Goal: Information Seeking & Learning: Learn about a topic

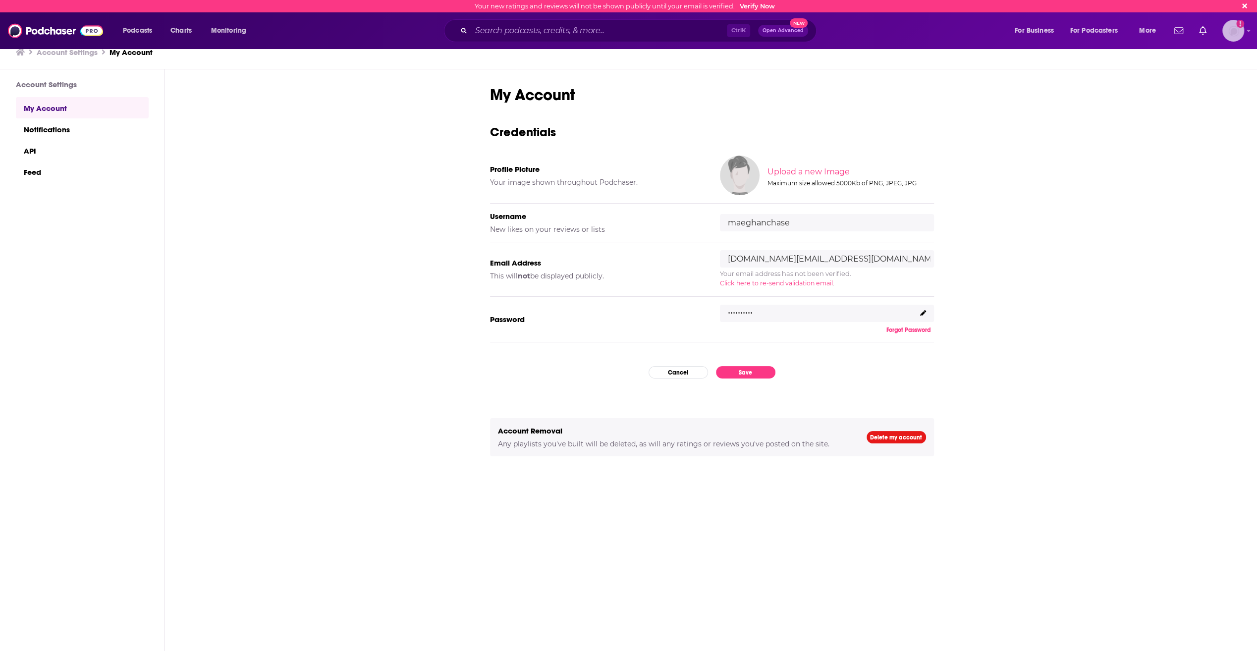
click at [1229, 41] on img "Logged in as maeghanchase" at bounding box center [1233, 31] width 22 height 22
click at [1206, 92] on span "Verify Profile" at bounding box center [1190, 92] width 39 height 7
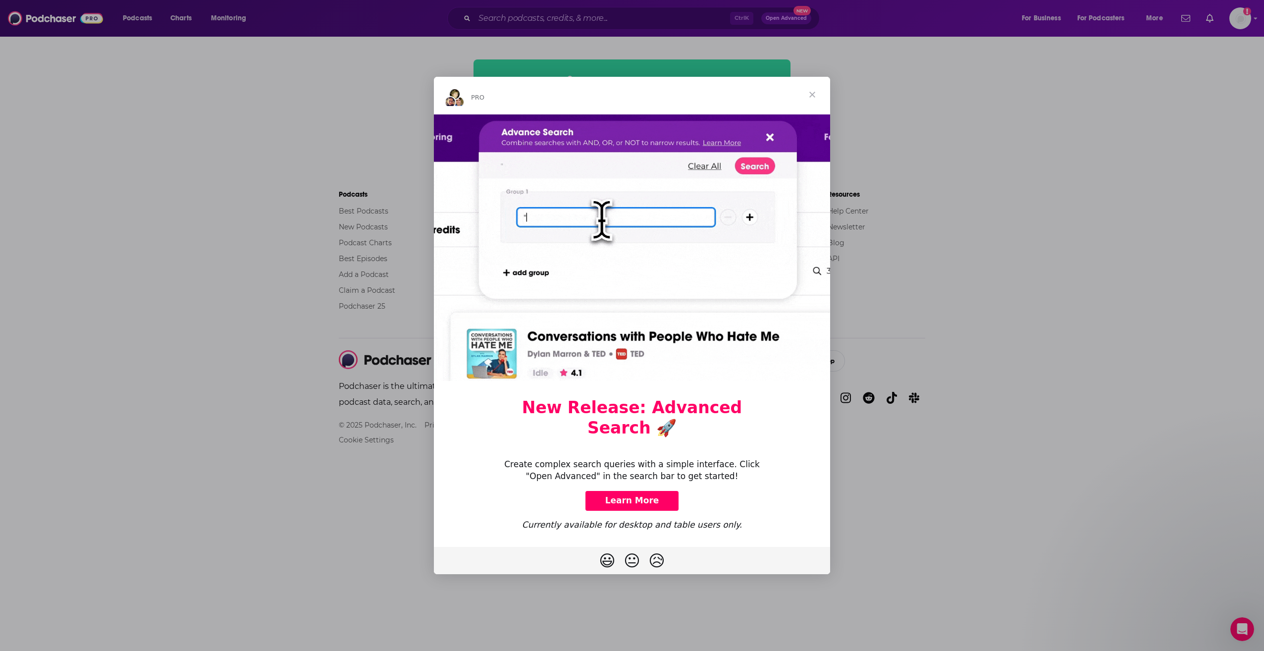
click at [811, 102] on span "Close" at bounding box center [812, 95] width 36 height 36
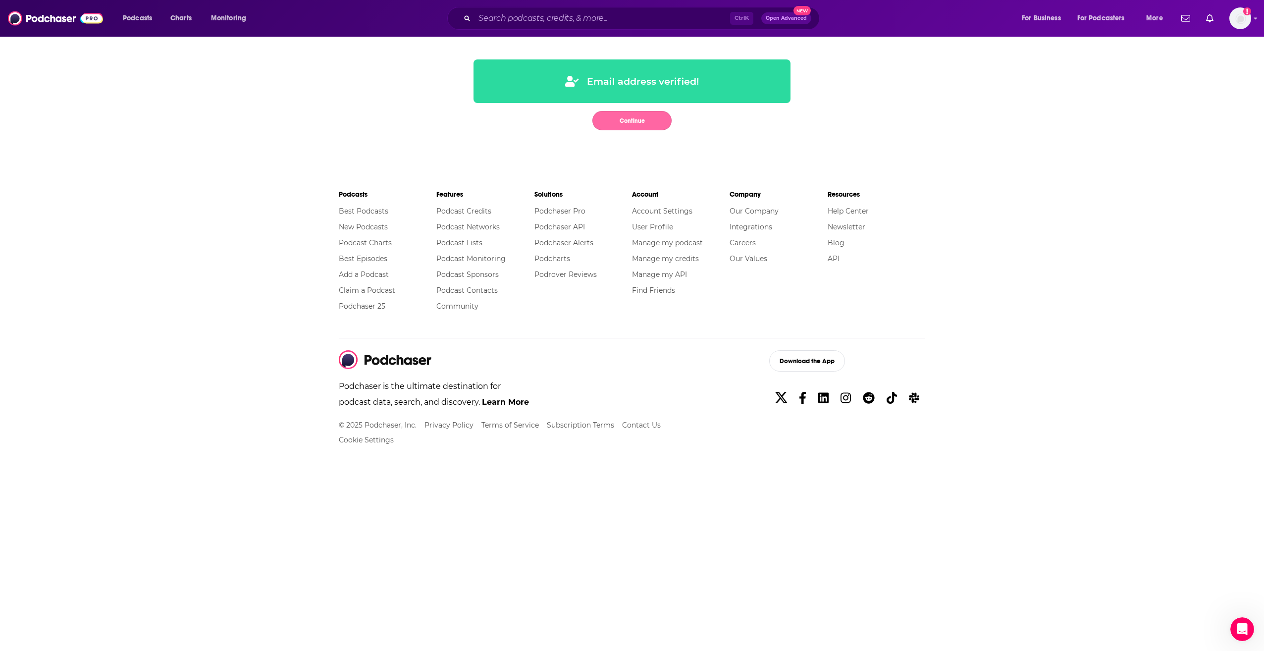
click at [641, 113] on button "Continue" at bounding box center [631, 120] width 79 height 19
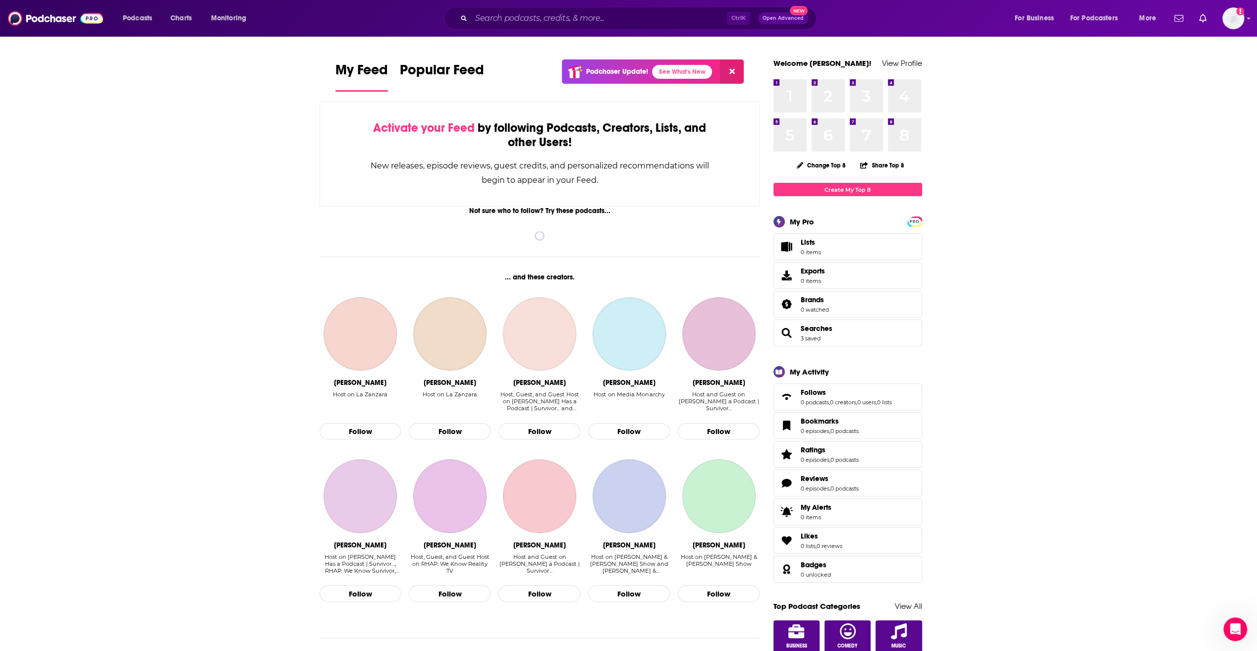
click at [545, 10] on div "Ctrl K Open Advanced New" at bounding box center [630, 18] width 372 height 23
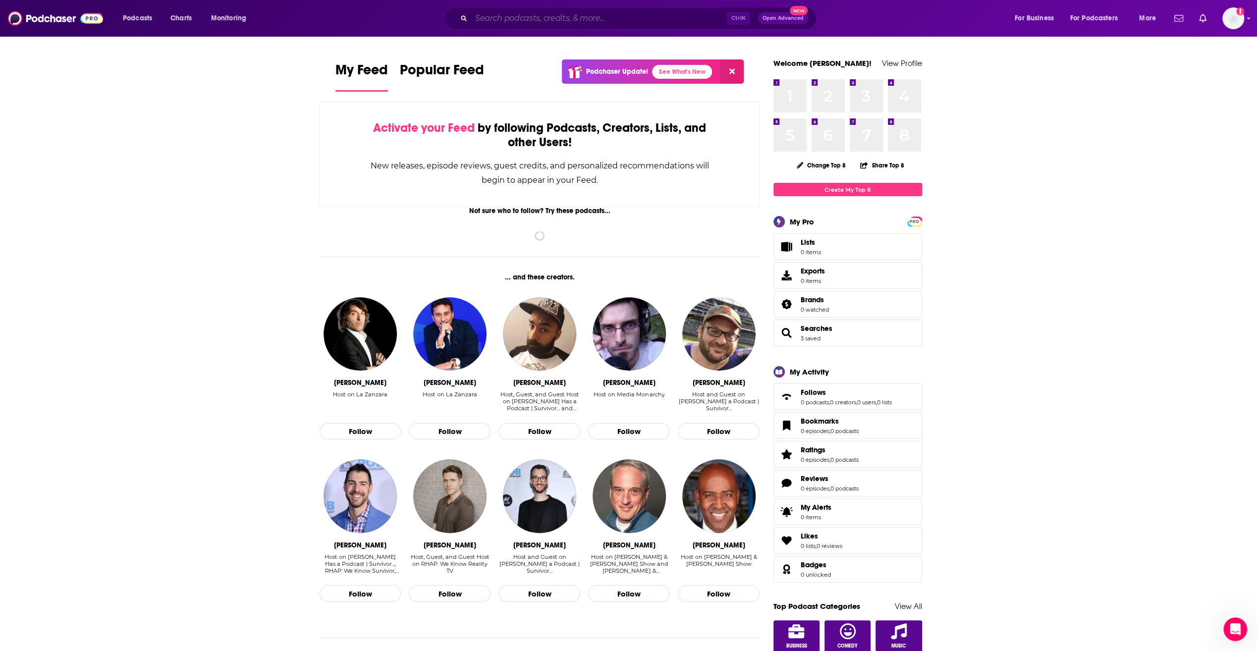
click at [544, 14] on input "Search podcasts, credits, & more..." at bounding box center [599, 18] width 256 height 16
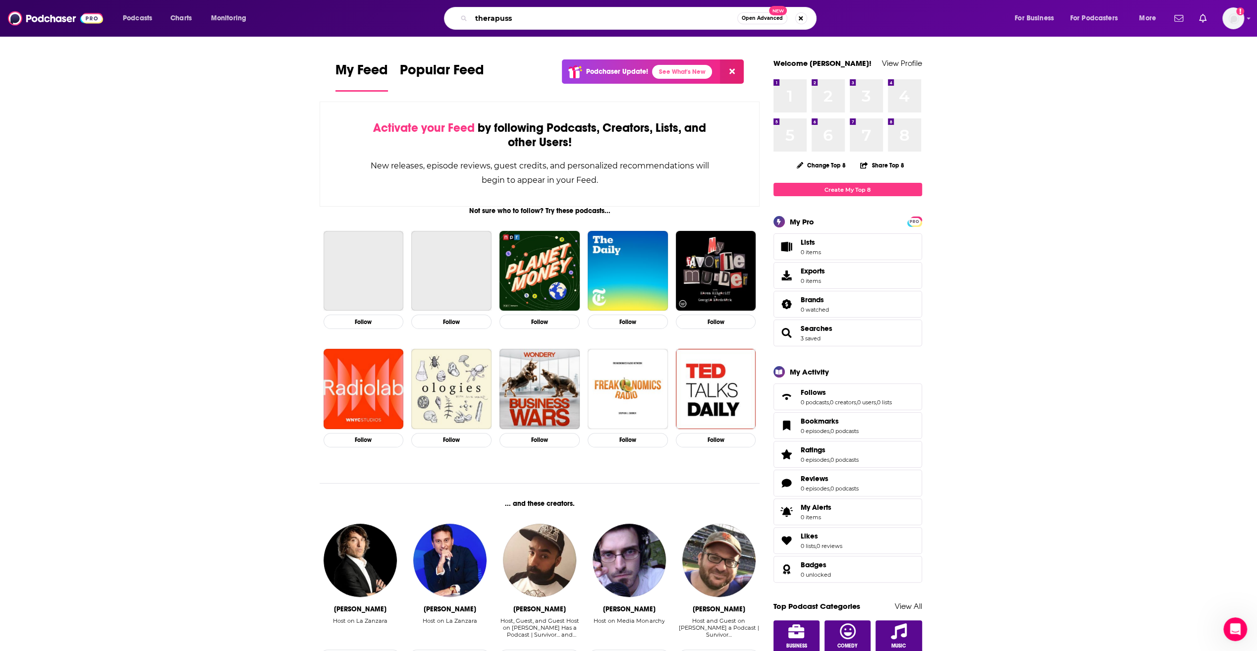
type input "therapuss"
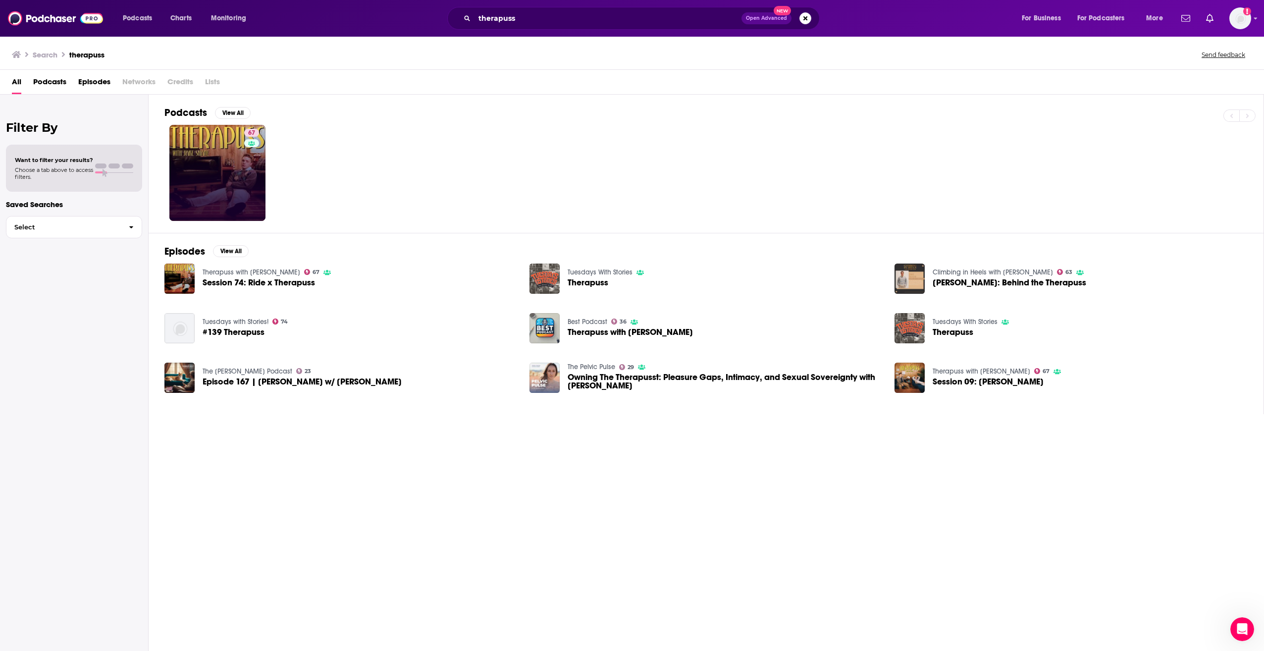
click at [208, 170] on link "67" at bounding box center [217, 173] width 96 height 96
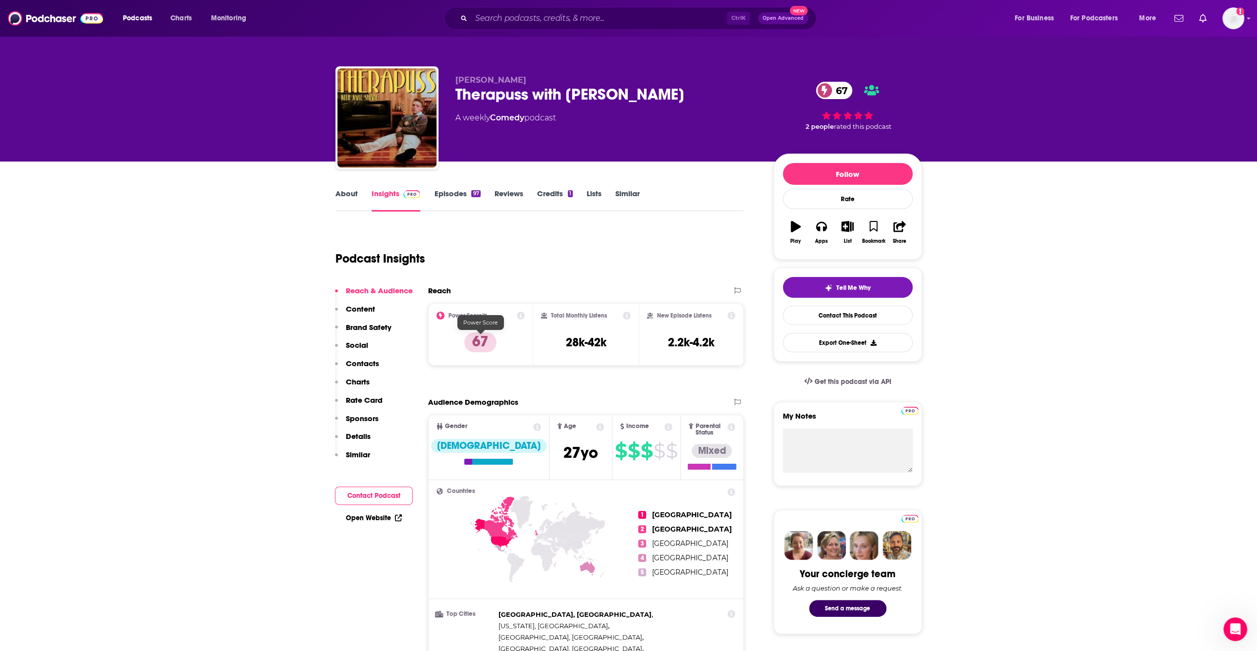
click at [484, 340] on p "67" at bounding box center [480, 342] width 32 height 20
click at [518, 319] on div "Power Score™ 67" at bounding box center [480, 335] width 89 height 46
click at [519, 317] on icon at bounding box center [521, 316] width 8 height 8
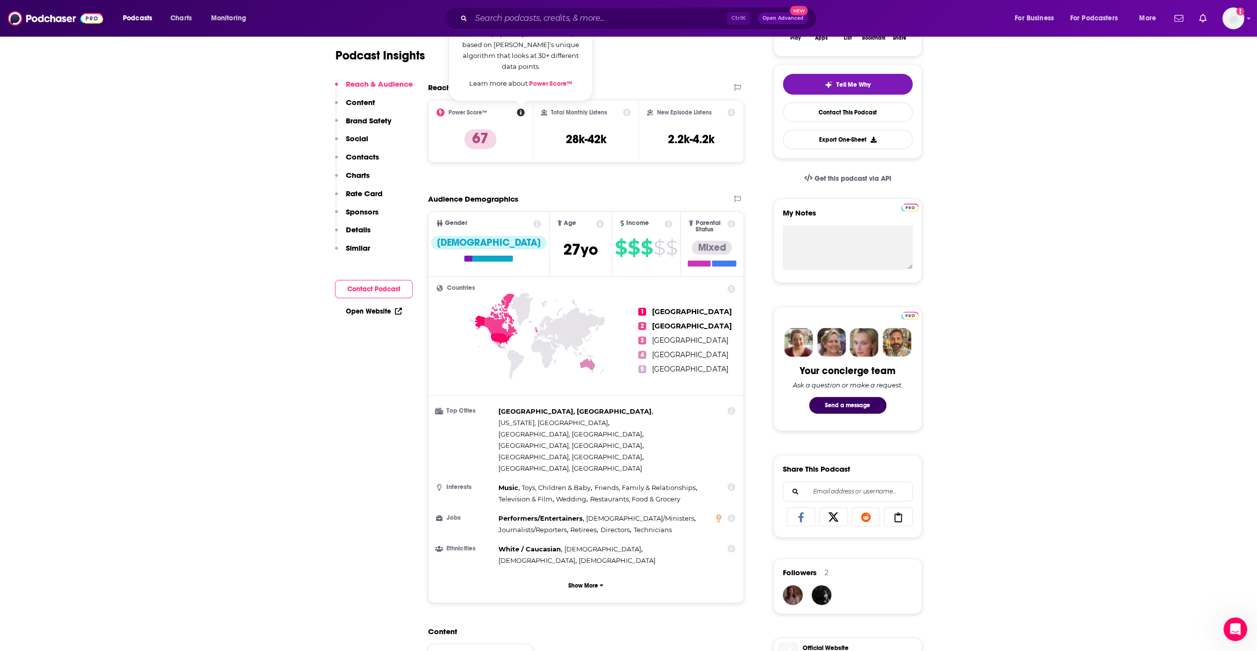
scroll to position [221, 0]
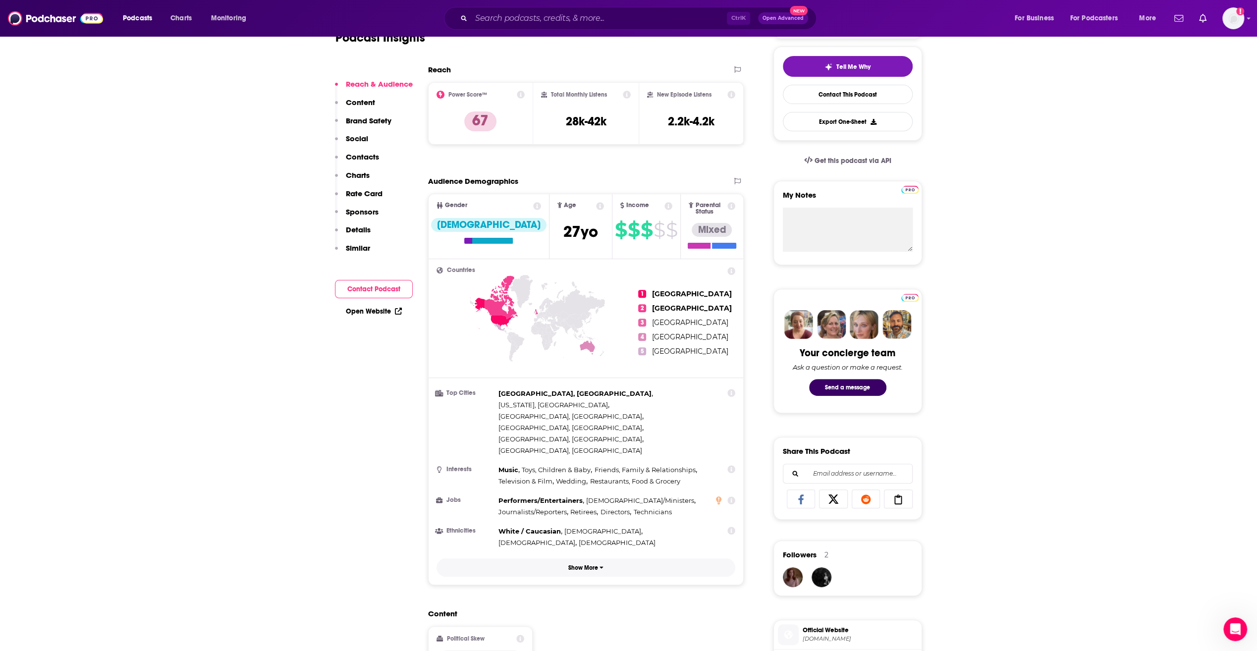
click at [584, 564] on p "Show More" at bounding box center [583, 567] width 30 height 7
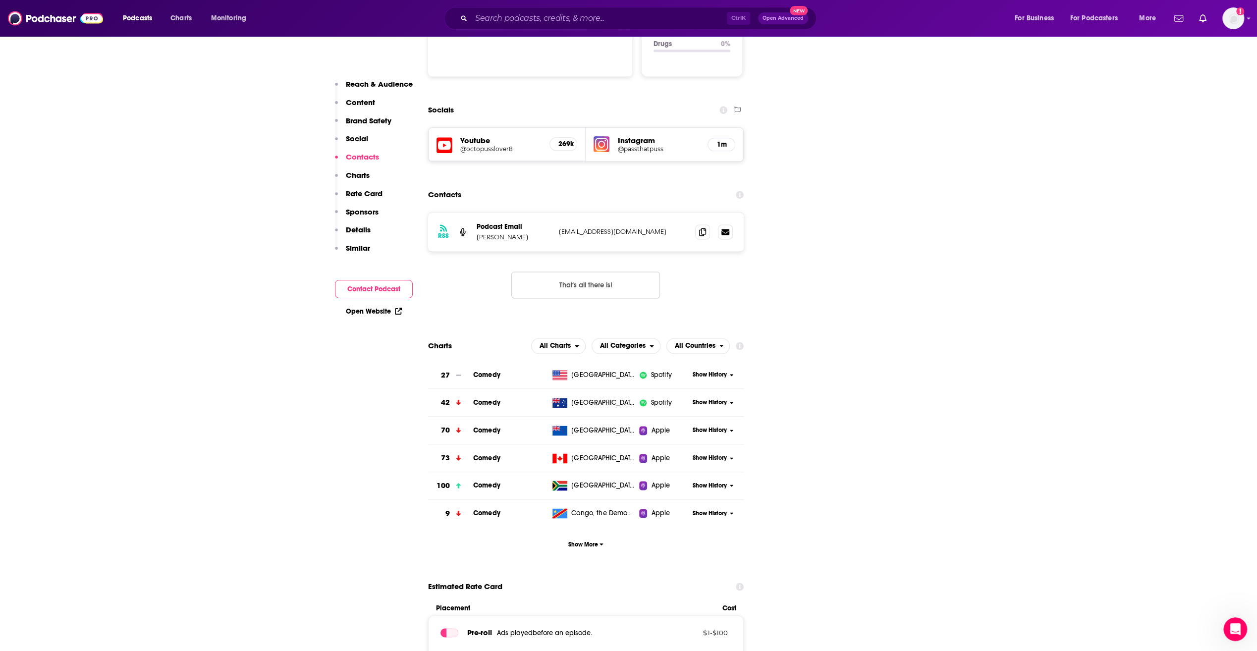
scroll to position [1190, 0]
click at [139, 22] on span "Podcasts" at bounding box center [137, 18] width 29 height 14
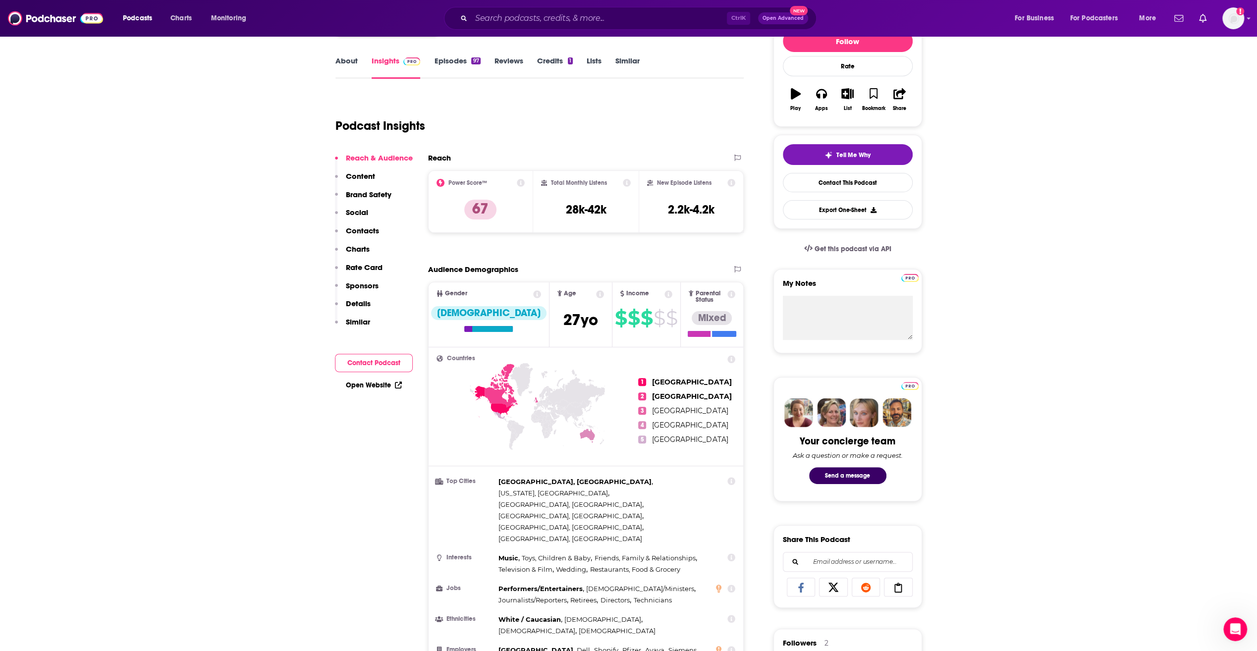
scroll to position [133, 0]
click at [558, 59] on link "Credits 1" at bounding box center [555, 66] width 36 height 23
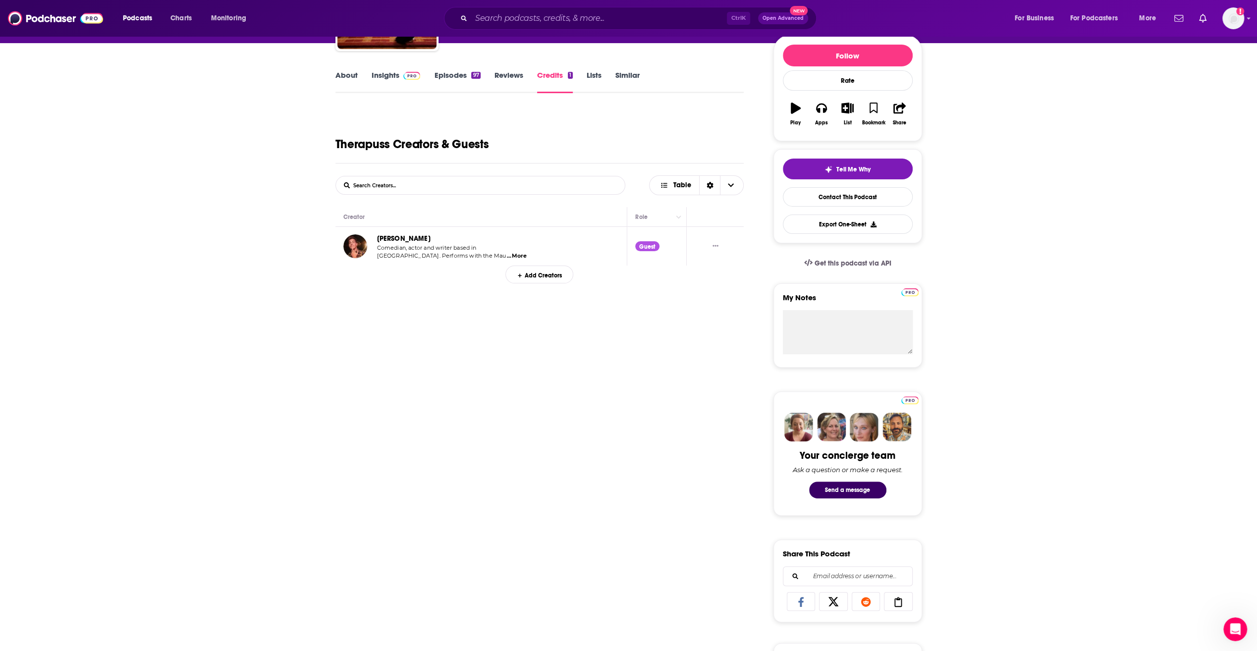
scroll to position [116, 0]
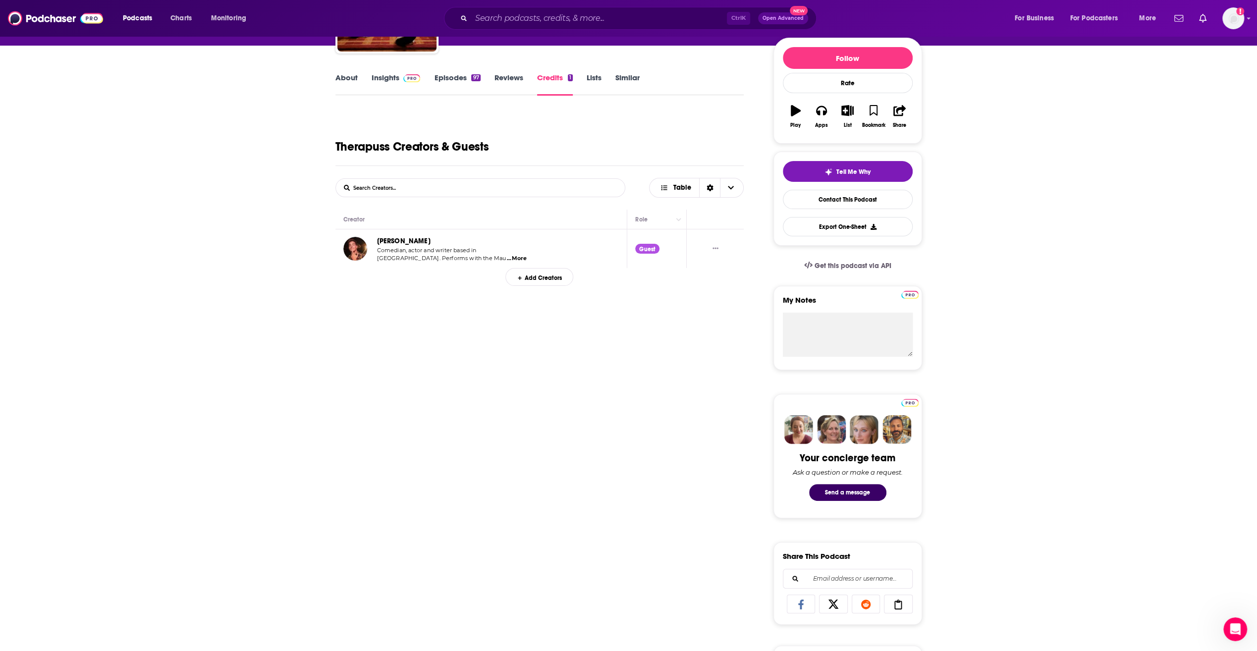
click at [629, 80] on link "Similar" at bounding box center [627, 84] width 24 height 23
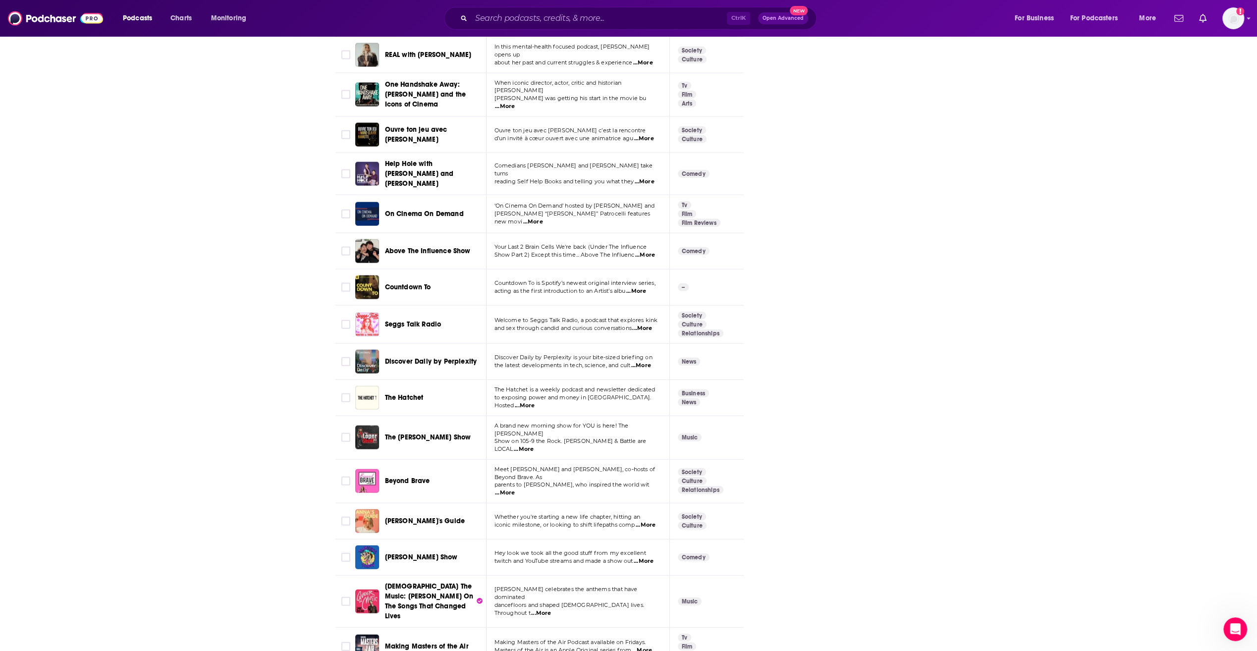
scroll to position [2439, 0]
click at [547, 14] on input "Search podcasts, credits, & more..." at bounding box center [599, 18] width 256 height 16
click at [155, 18] on button "Podcasts" at bounding box center [140, 18] width 49 height 16
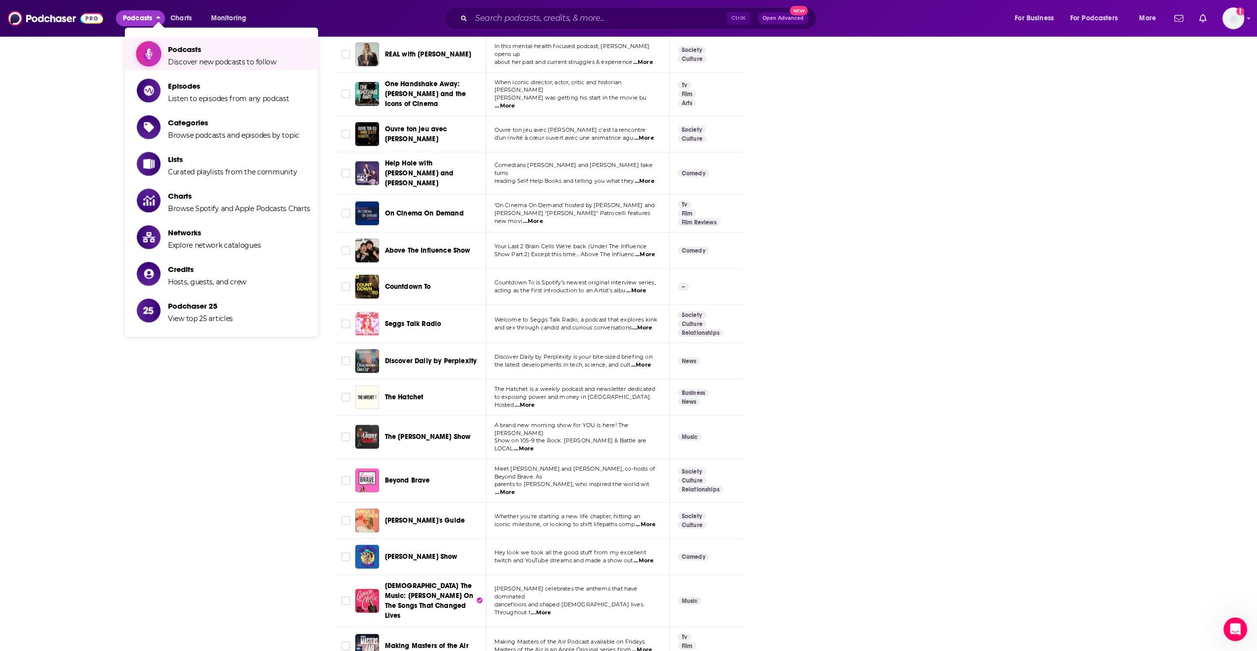
click at [164, 51] on link "Podcasts Discover new podcasts to follow" at bounding box center [223, 54] width 173 height 25
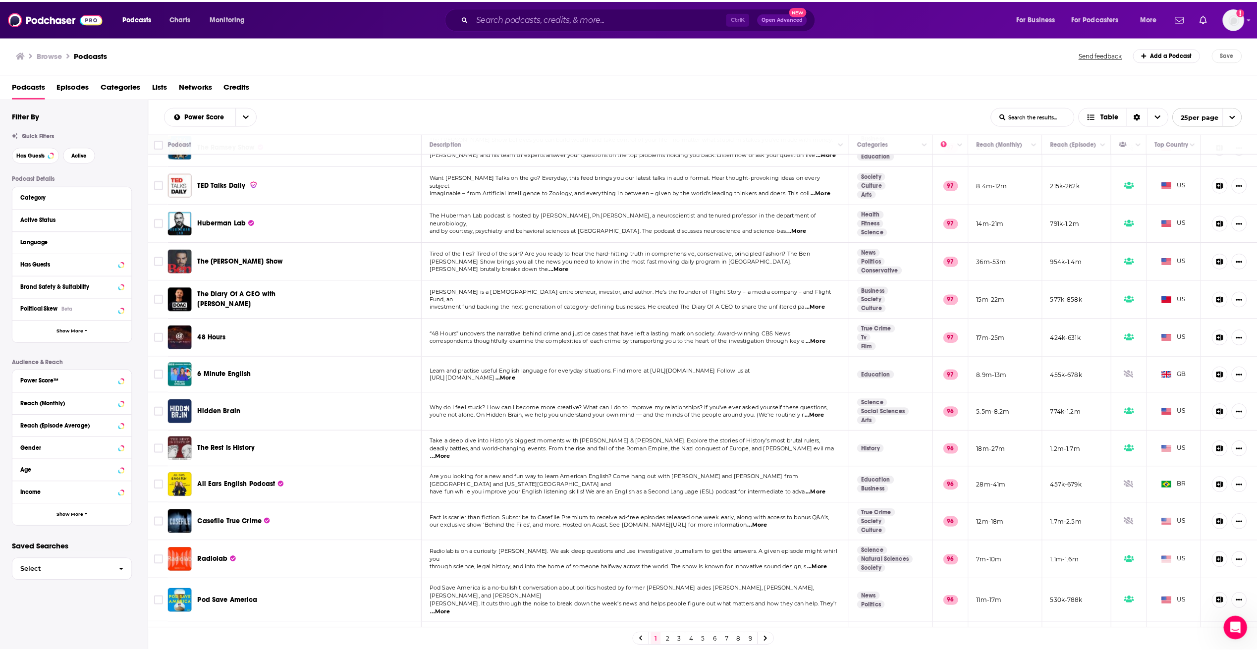
scroll to position [454, 0]
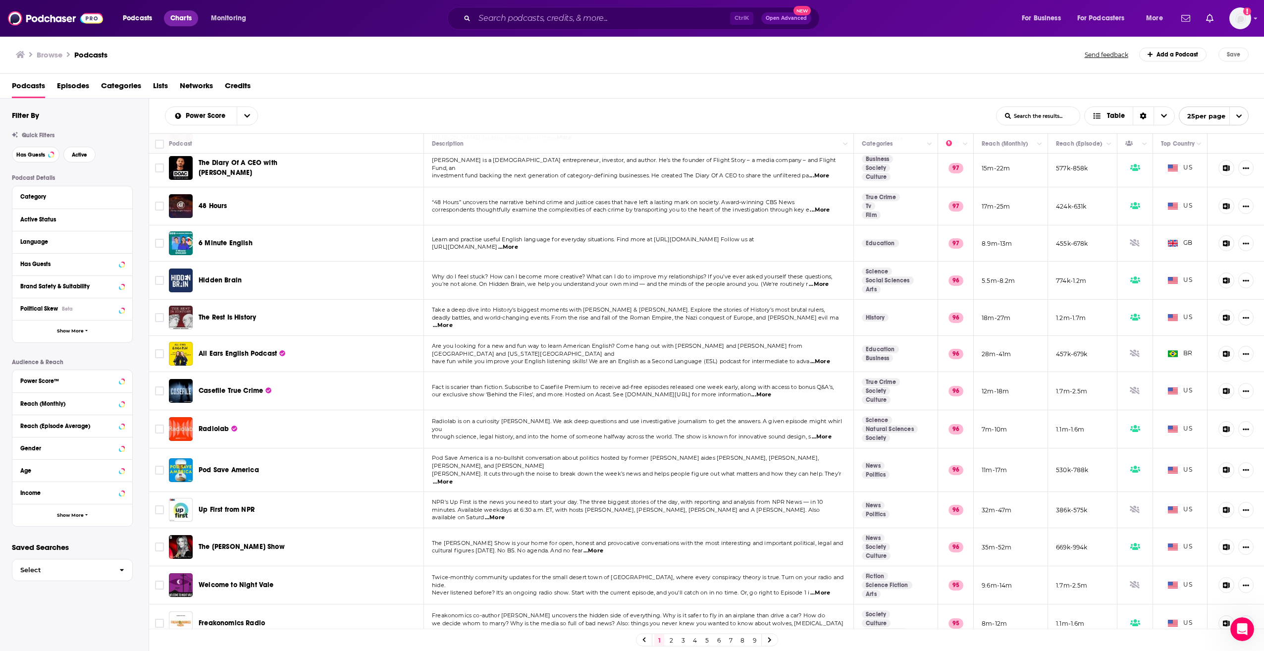
click at [189, 17] on span "Charts" at bounding box center [180, 18] width 21 height 14
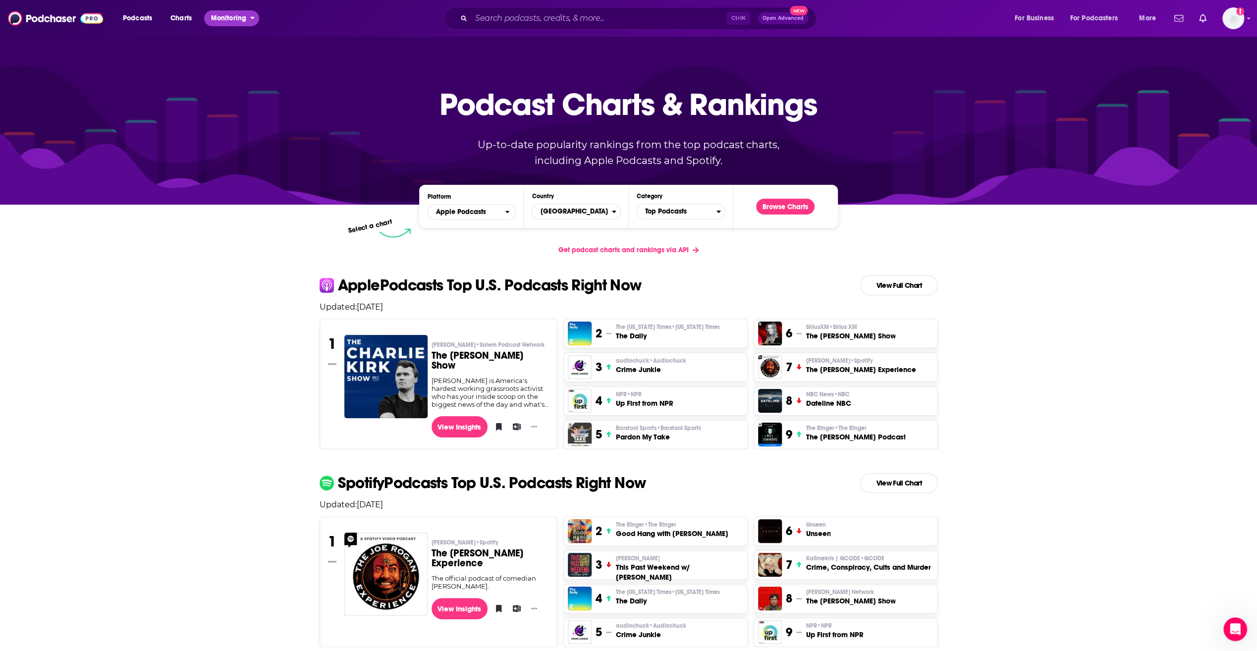
click at [235, 25] on span "Monitoring" at bounding box center [228, 18] width 35 height 14
click at [134, 18] on span "Podcasts" at bounding box center [137, 18] width 29 height 14
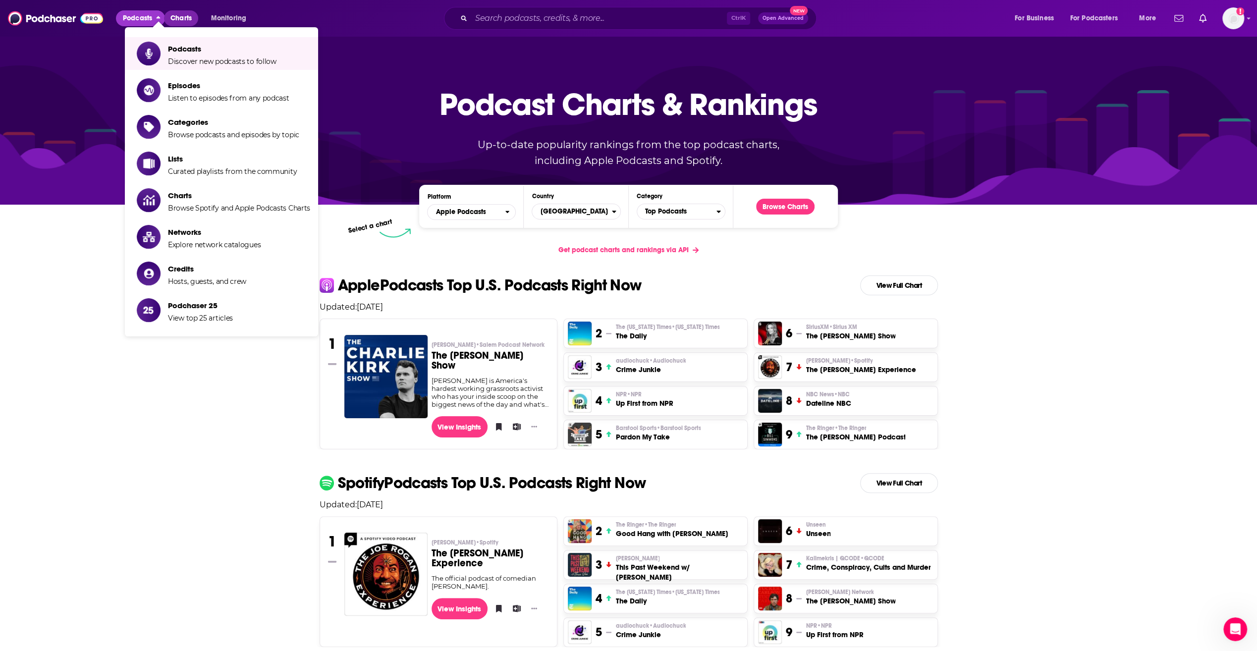
click at [184, 16] on span "Charts" at bounding box center [180, 18] width 21 height 14
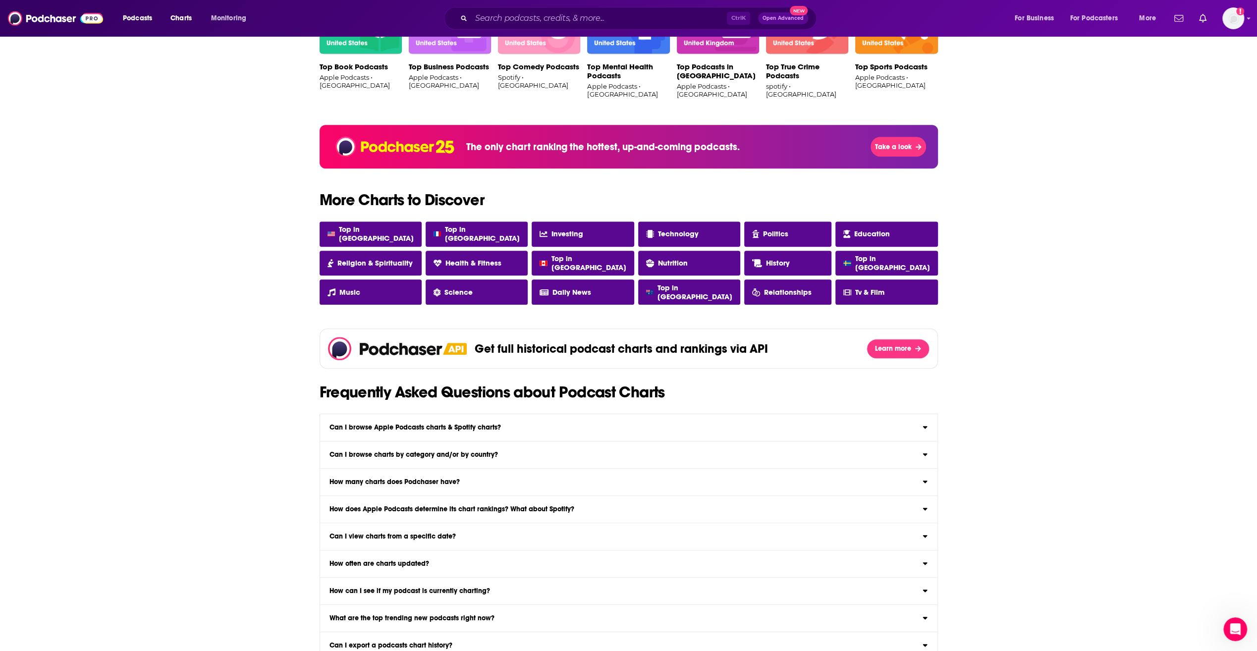
scroll to position [767, 0]
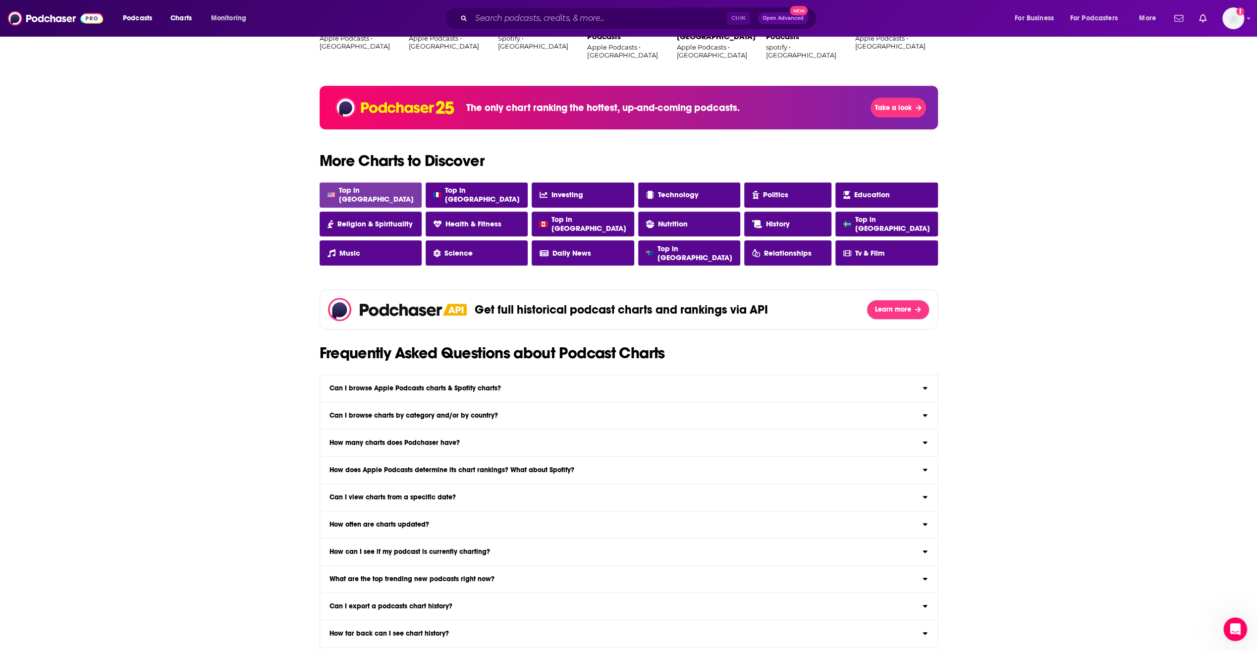
click at [368, 194] on span "Top in [GEOGRAPHIC_DATA]" at bounding box center [376, 195] width 75 height 18
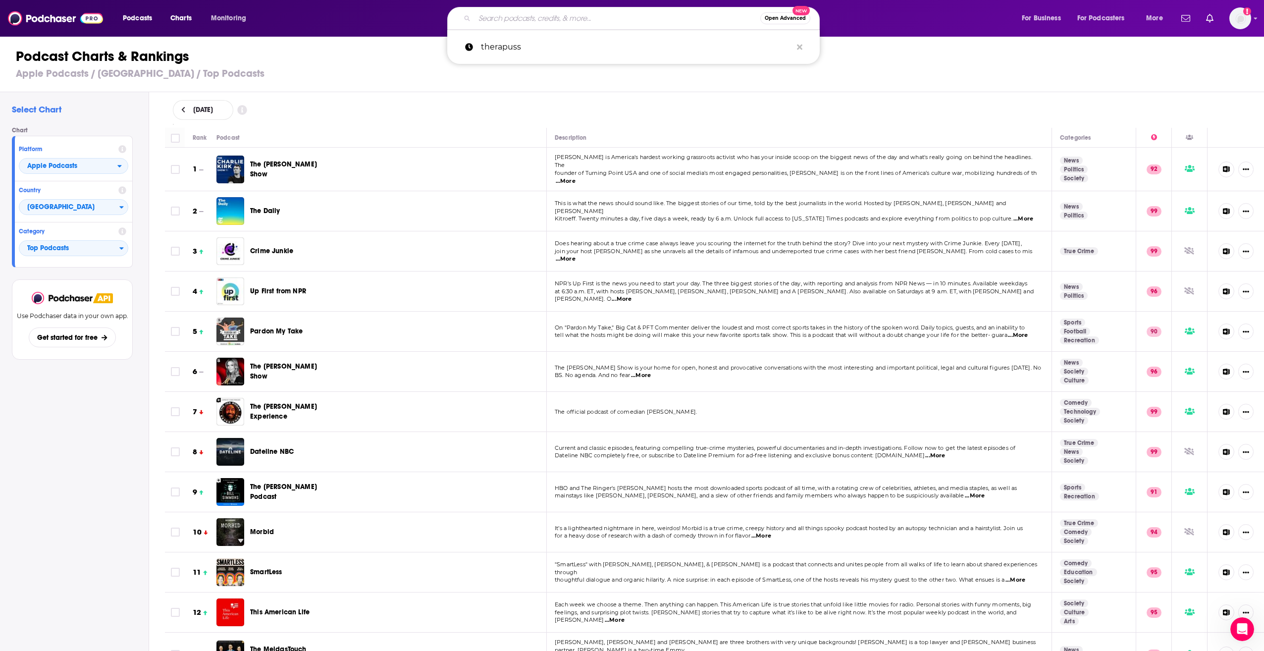
click at [523, 19] on input "Search podcasts, credits, & more..." at bounding box center [617, 18] width 286 height 16
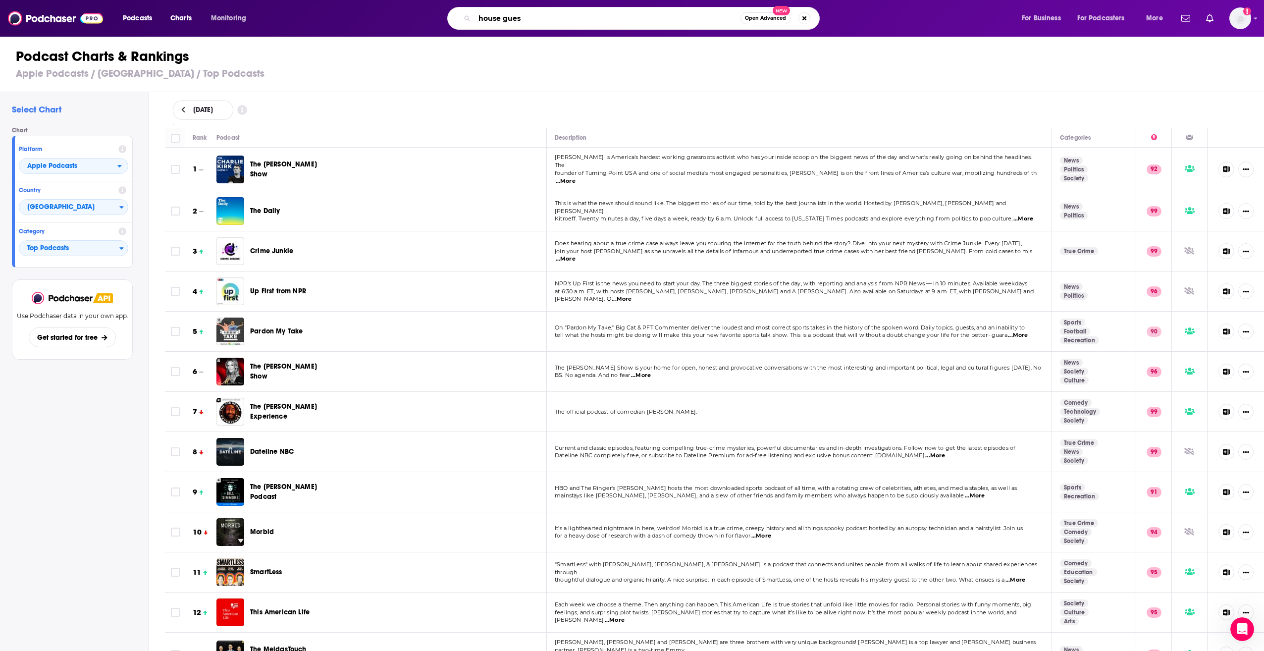
type input "house guest"
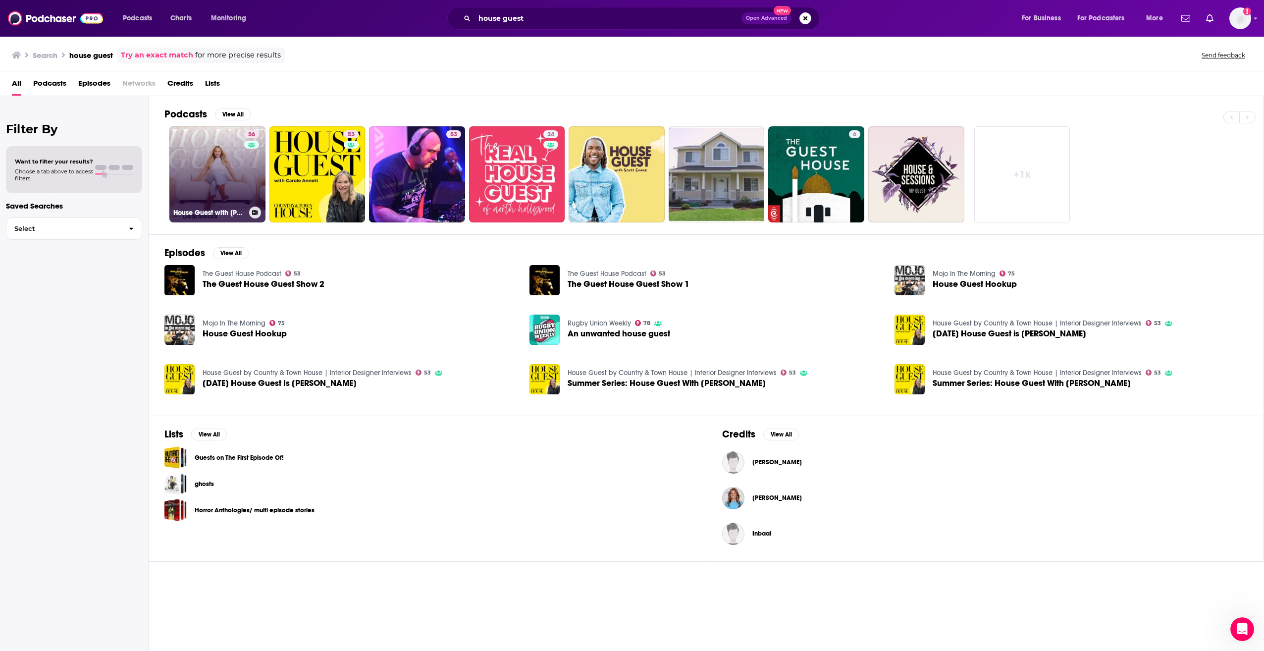
click at [228, 163] on link "56 House Guest with [PERSON_NAME]" at bounding box center [217, 174] width 96 height 96
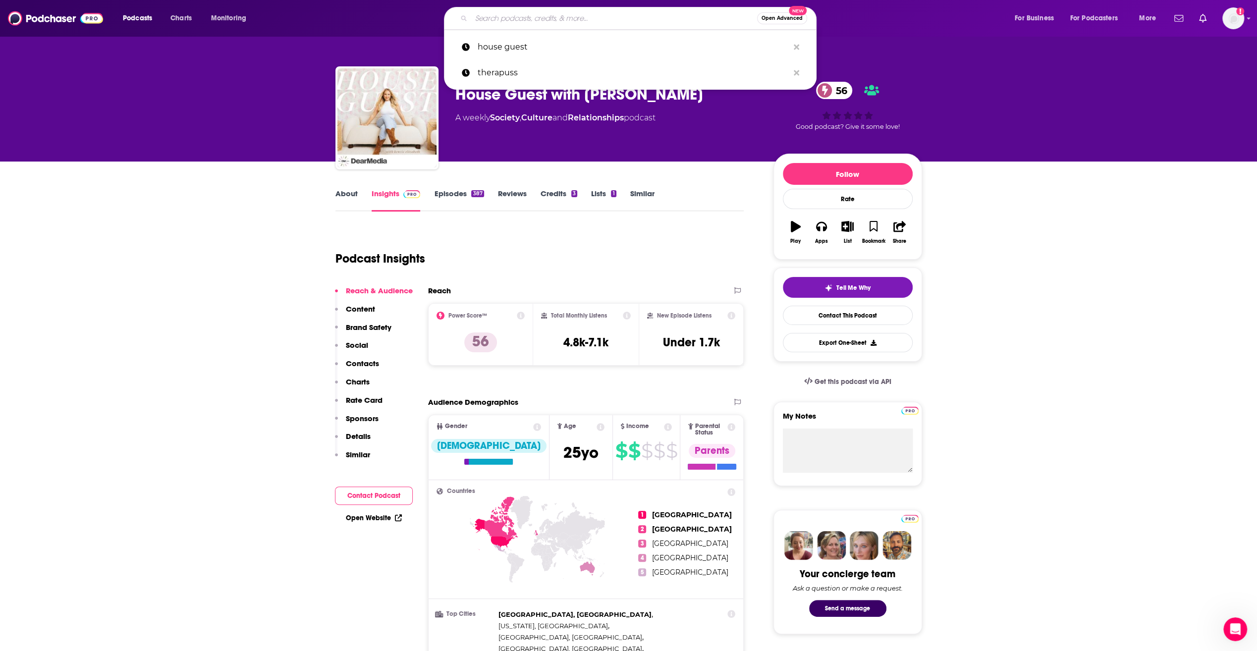
click at [539, 16] on input "Search podcasts, credits, & more..." at bounding box center [614, 18] width 286 height 16
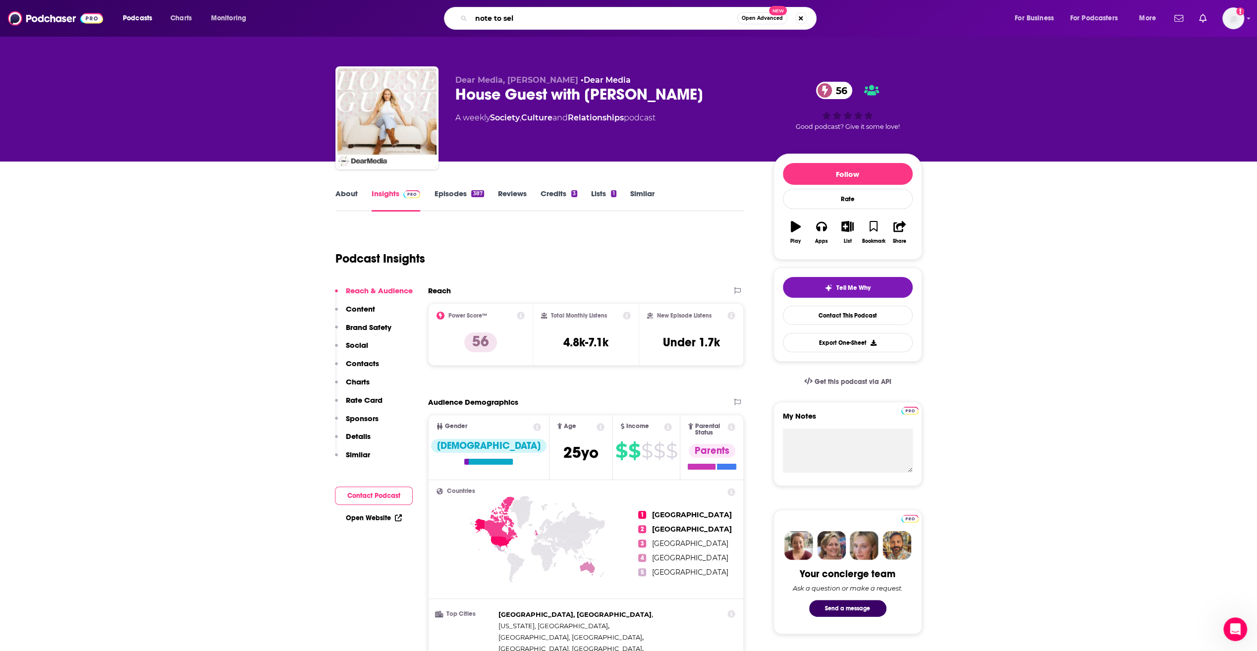
type input "note to self"
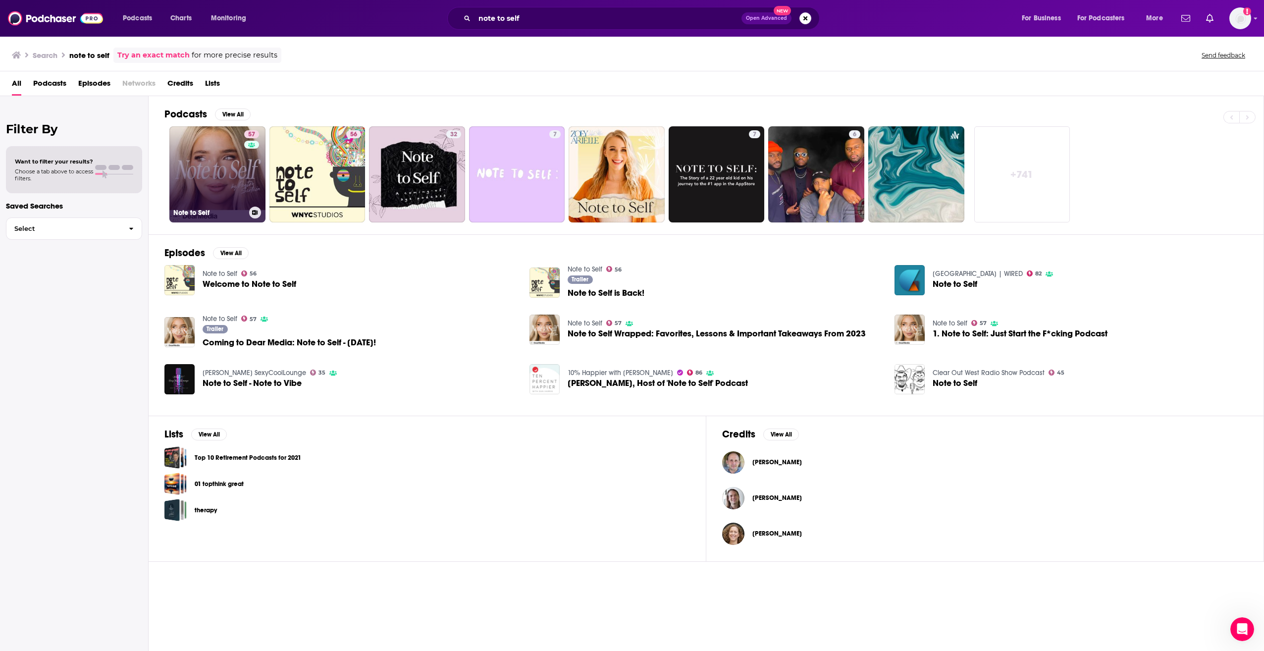
click at [223, 183] on link "57 Note to Self" at bounding box center [217, 174] width 96 height 96
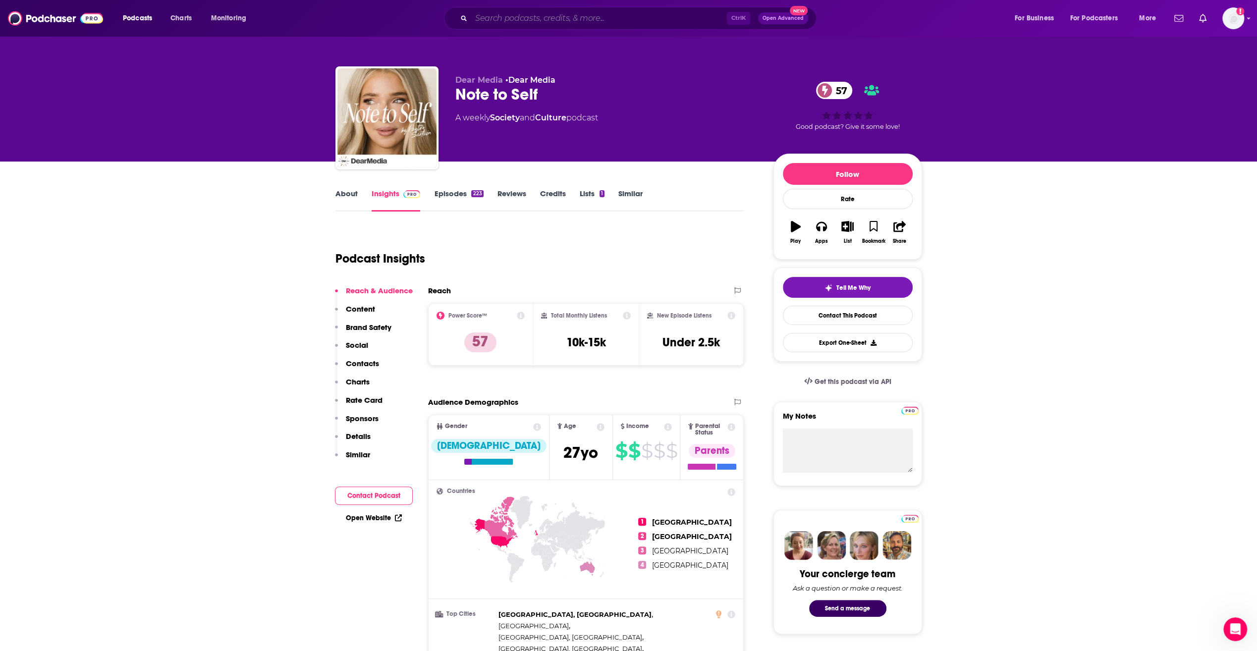
click at [599, 18] on input "Search podcasts, credits, & more..." at bounding box center [599, 18] width 256 height 16
click at [147, 19] on span "Podcasts" at bounding box center [137, 18] width 29 height 14
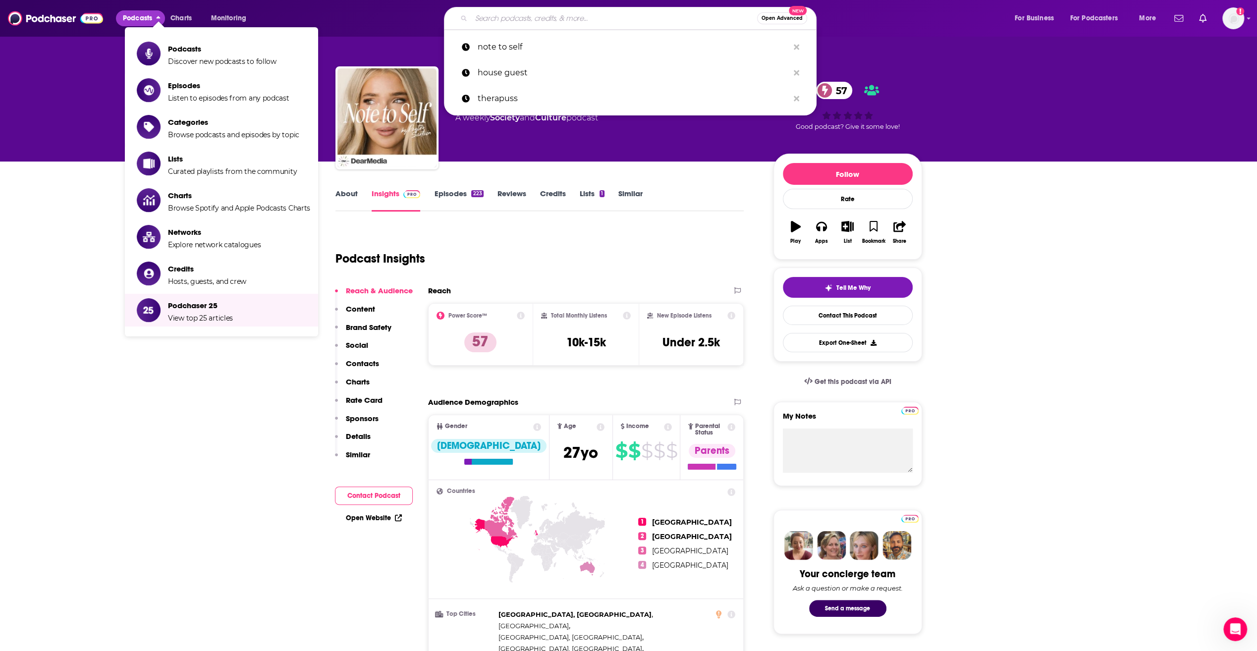
click at [497, 20] on input "Search podcasts, credits, & more..." at bounding box center [614, 18] width 286 height 16
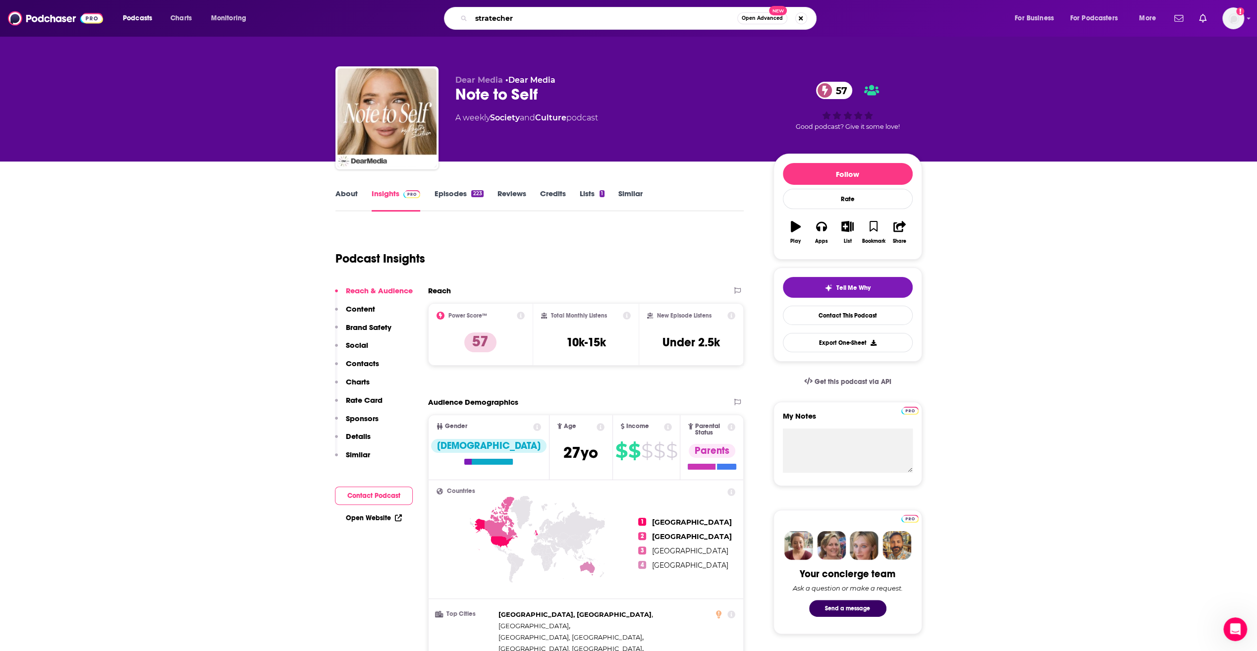
type input "stratechery"
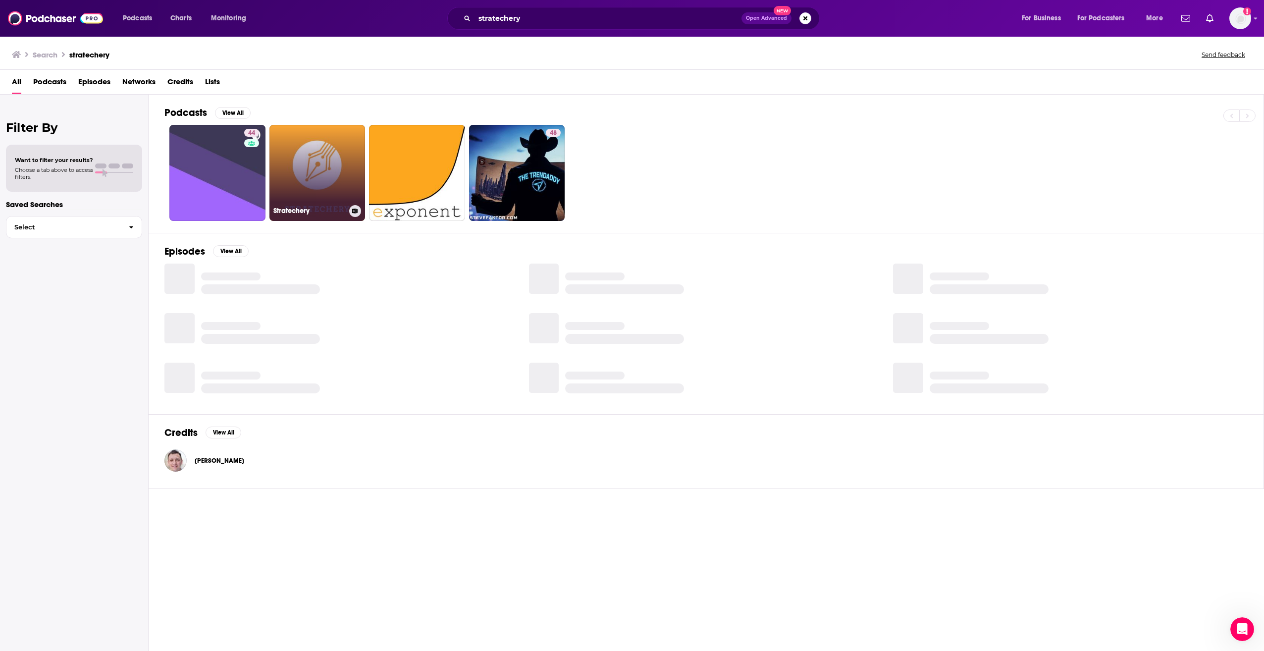
click at [303, 199] on link "Stratechery" at bounding box center [317, 173] width 96 height 96
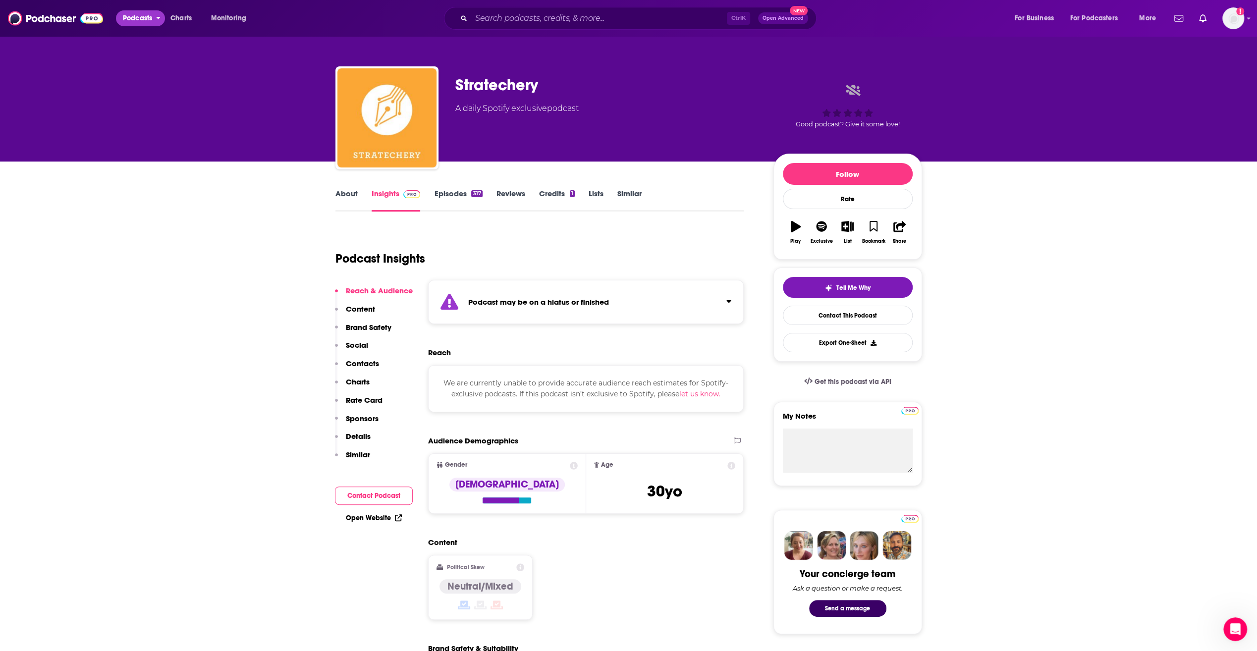
click at [138, 21] on span "Podcasts" at bounding box center [137, 18] width 29 height 14
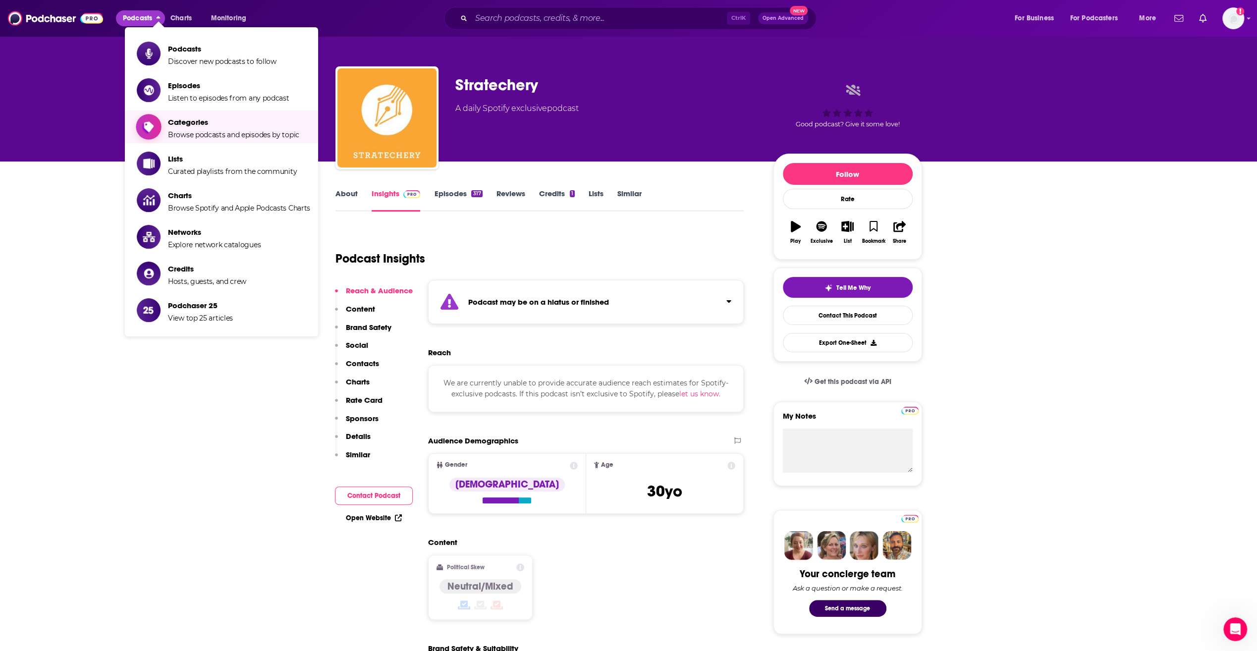
click at [210, 126] on span "Categories" at bounding box center [233, 121] width 131 height 9
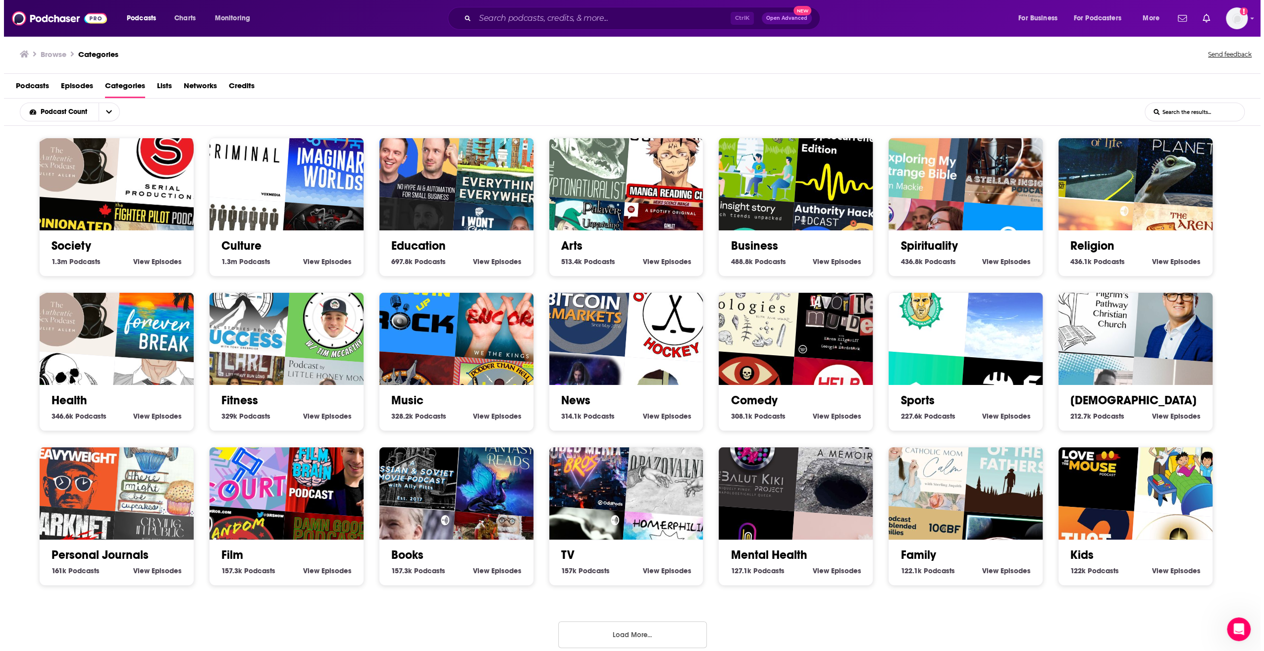
scroll to position [9, 0]
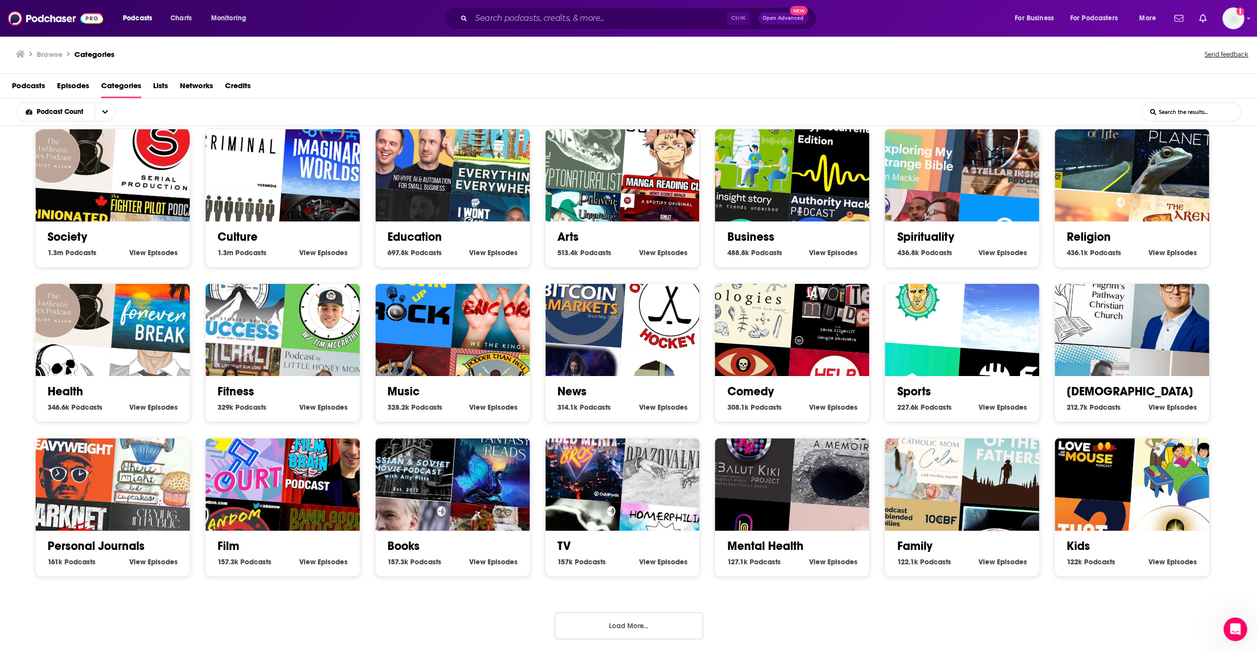
click at [747, 236] on link "Business" at bounding box center [750, 236] width 47 height 15
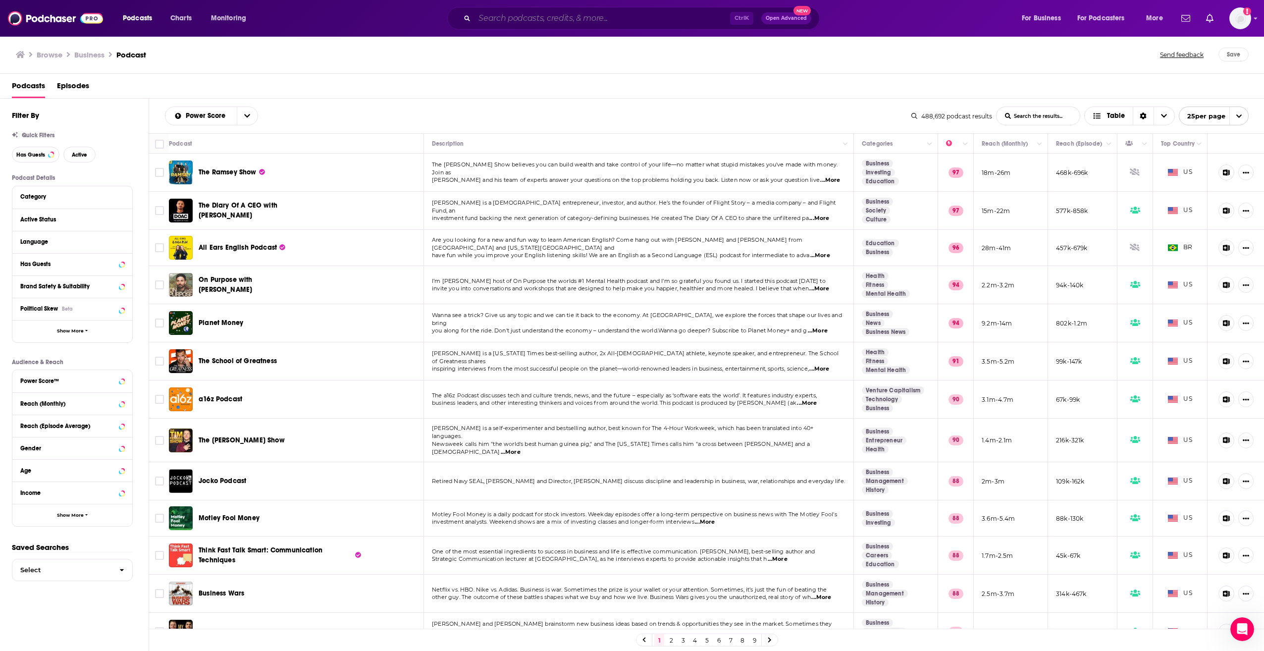
click at [564, 19] on input "Search podcasts, credits, & more..." at bounding box center [602, 18] width 256 height 16
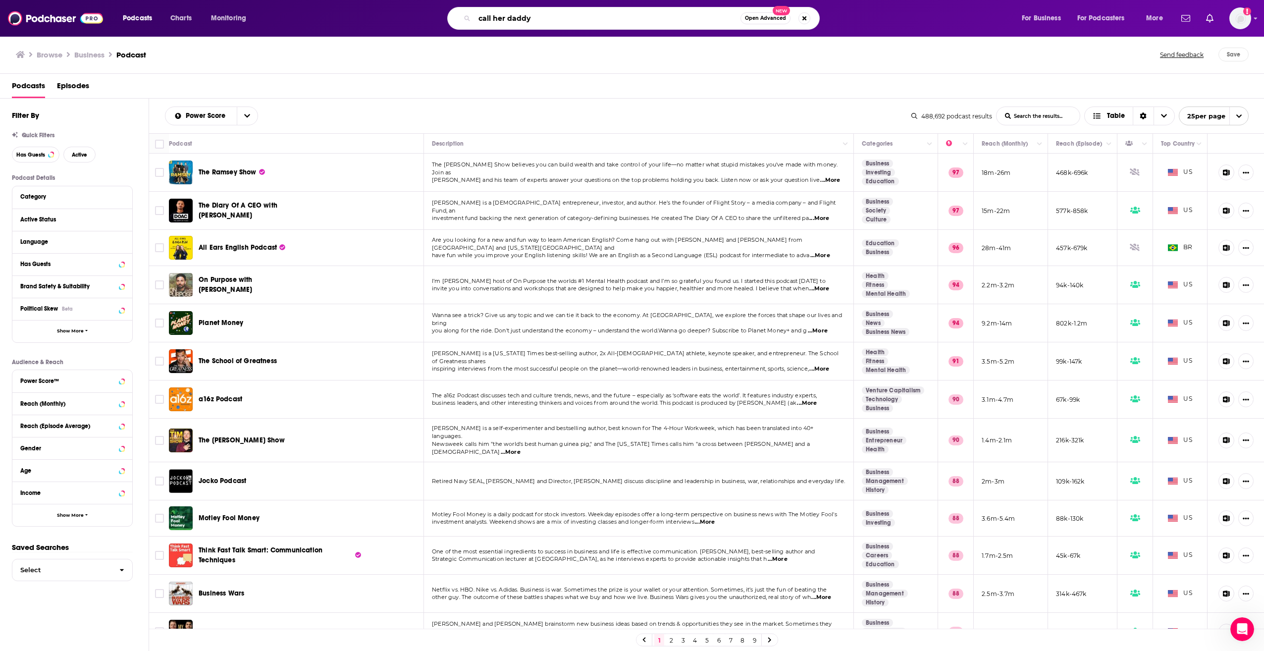
type input "call her daddy"
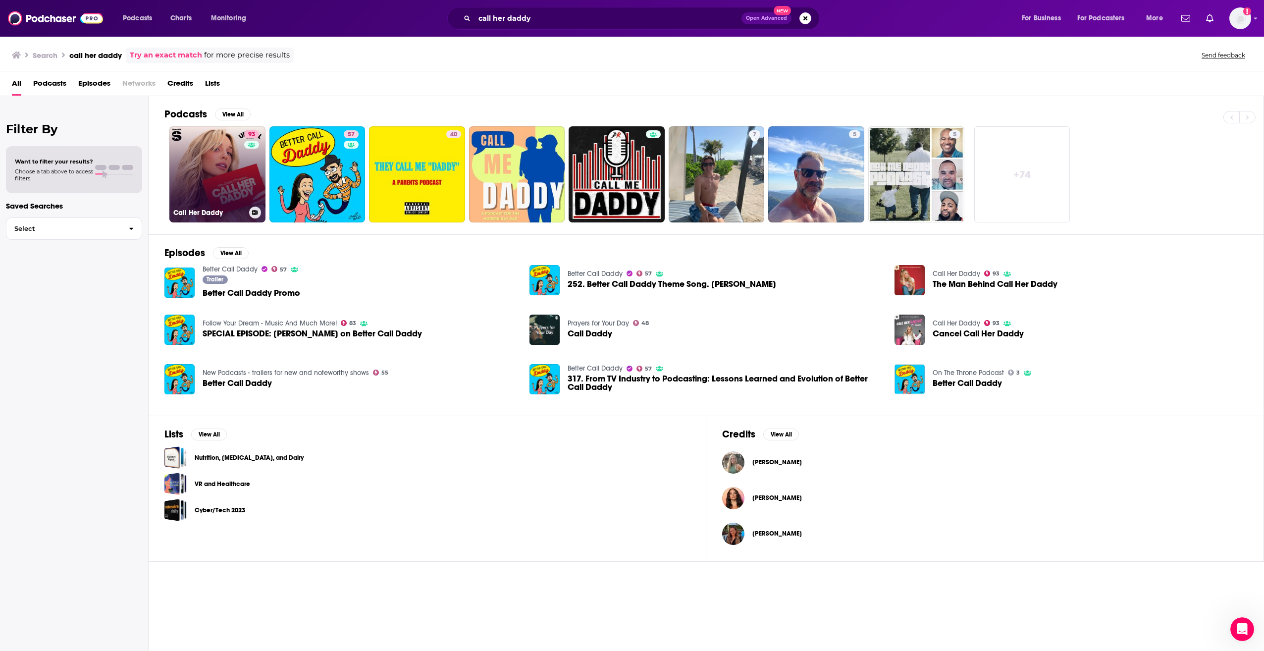
click at [242, 157] on link "93 Call Her Daddy" at bounding box center [217, 174] width 96 height 96
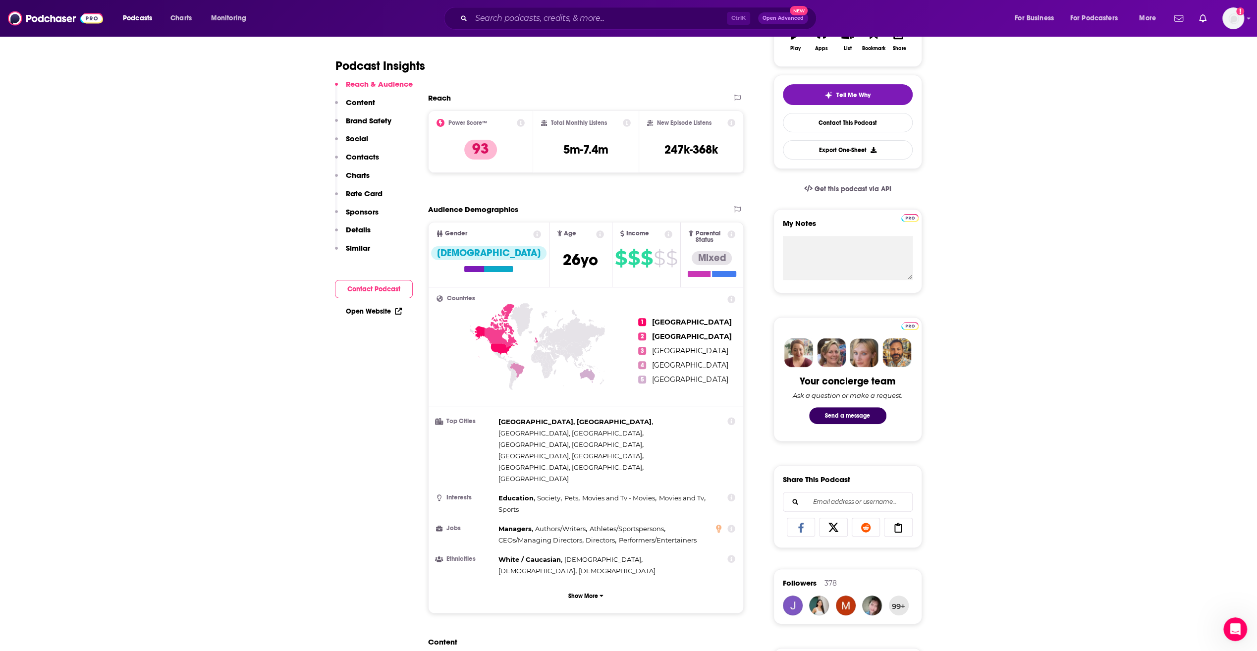
scroll to position [193, 0]
click at [364, 104] on p "Content" at bounding box center [360, 102] width 29 height 9
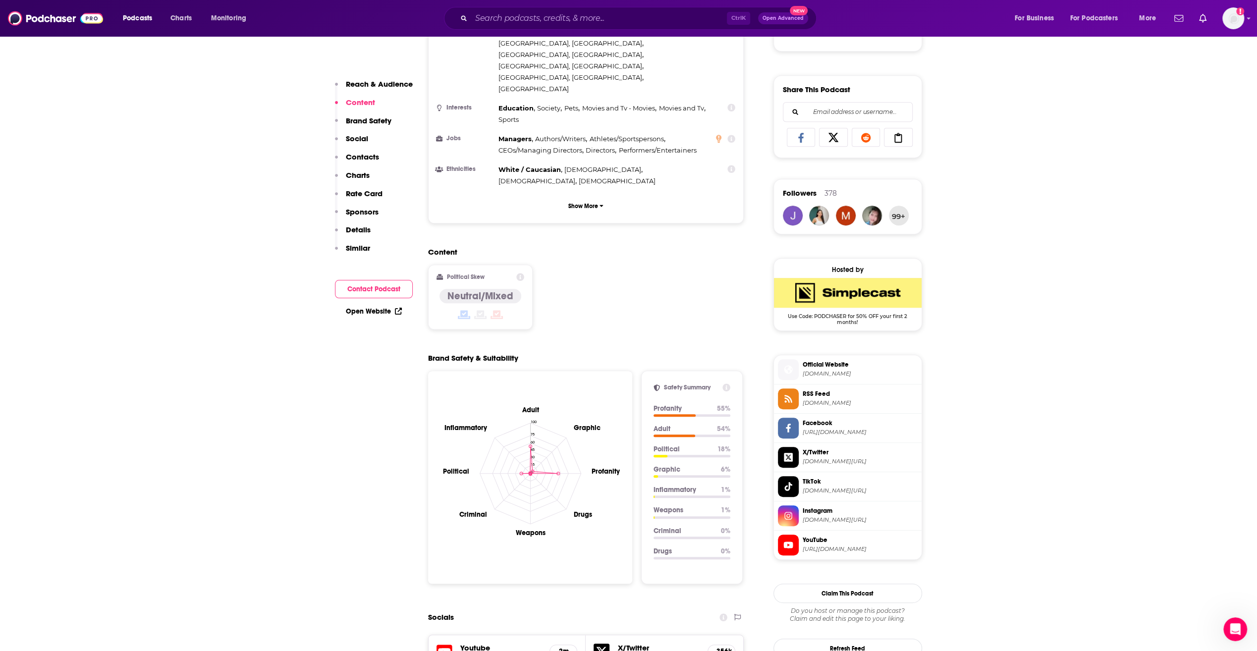
scroll to position [630, 0]
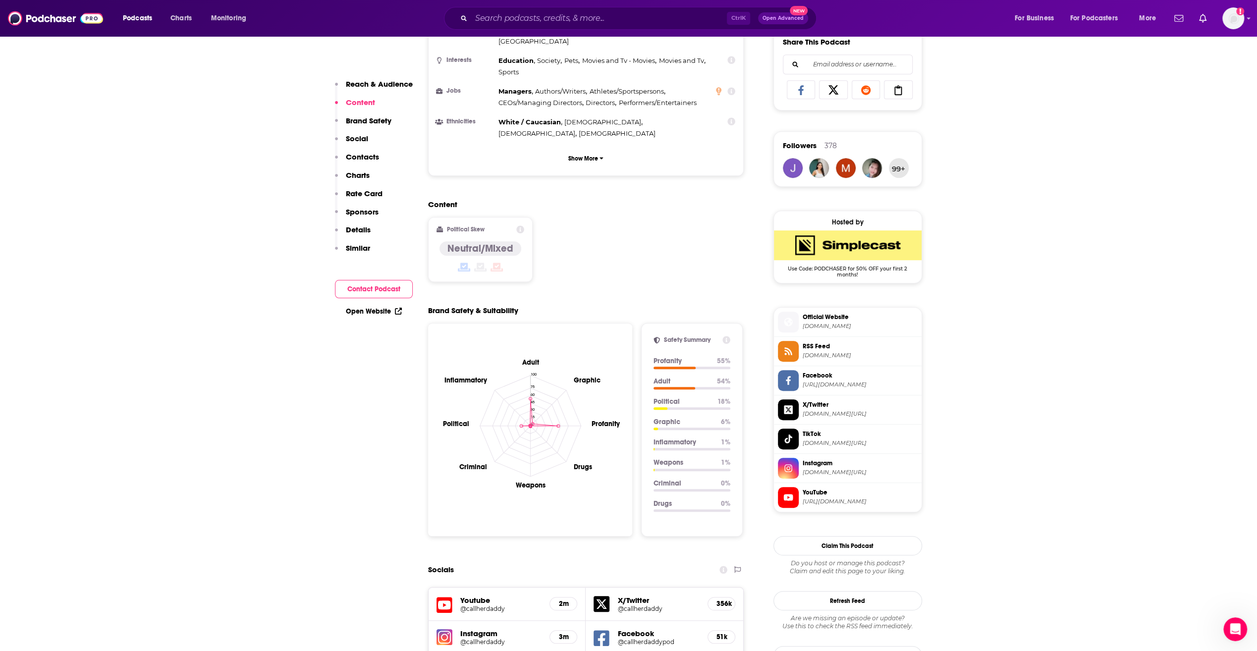
click at [365, 123] on p "Brand Safety" at bounding box center [369, 120] width 46 height 9
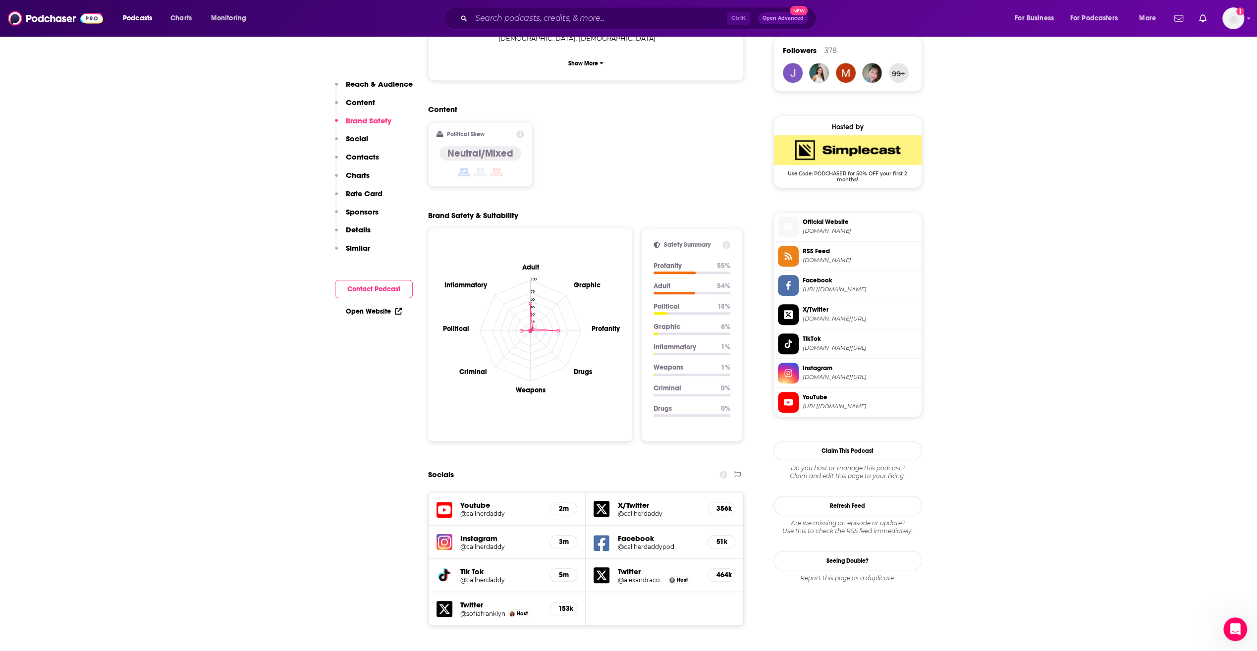
scroll to position [736, 0]
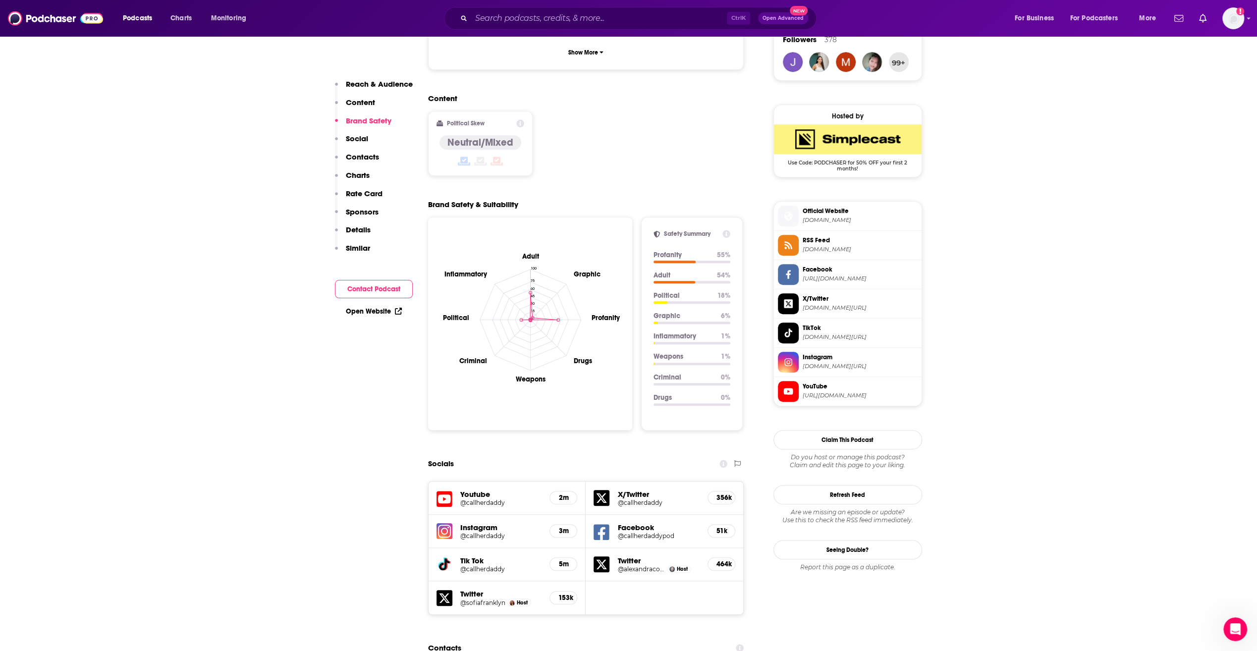
click at [359, 155] on p "Contacts" at bounding box center [362, 156] width 33 height 9
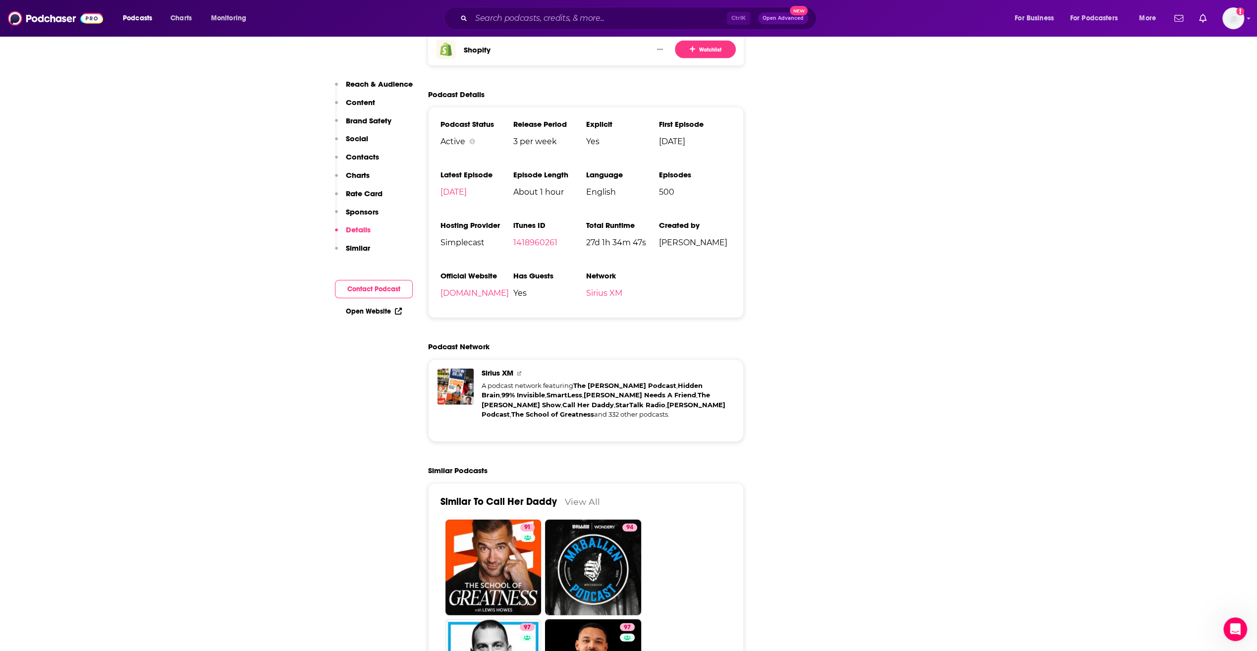
scroll to position [2192, 0]
